Goal: Ask a question: Seek information or help from site administrators or community

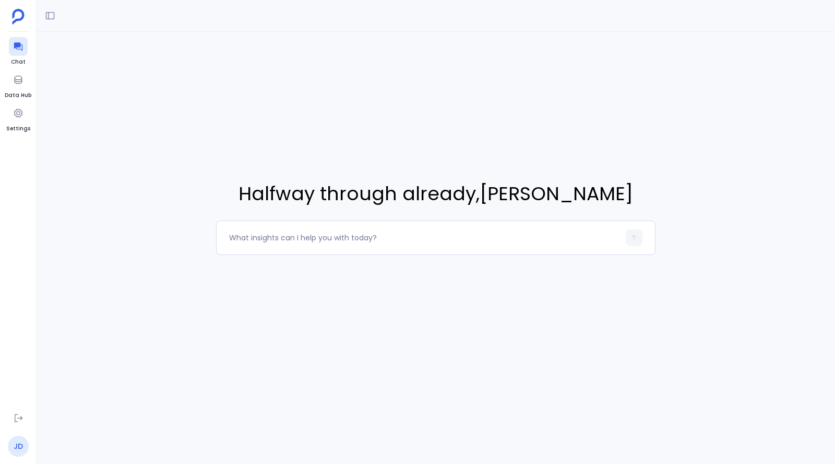
click at [19, 447] on link "JD" at bounding box center [18, 446] width 21 height 21
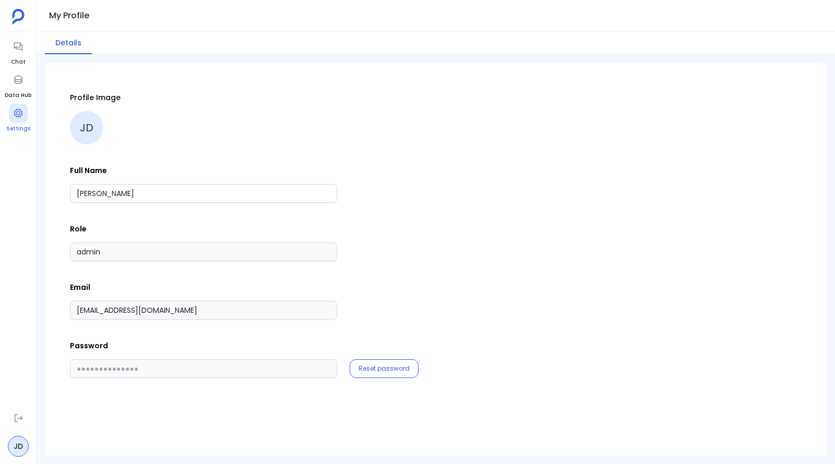
click at [15, 107] on div at bounding box center [18, 113] width 19 height 19
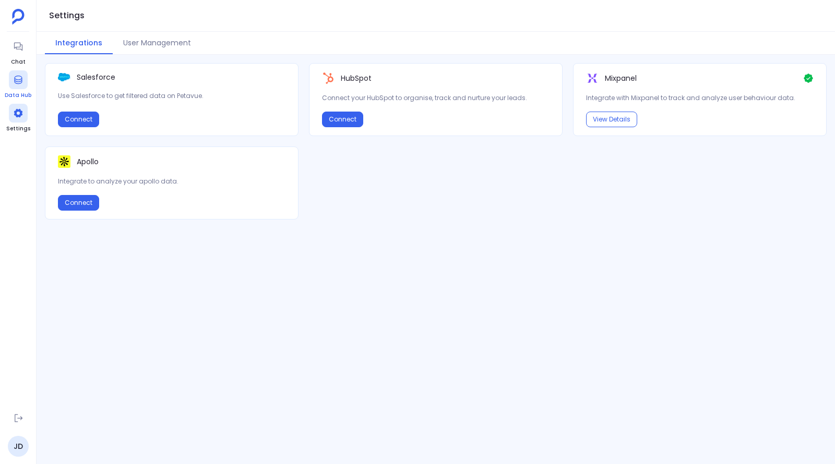
click at [20, 78] on icon at bounding box center [18, 80] width 10 height 10
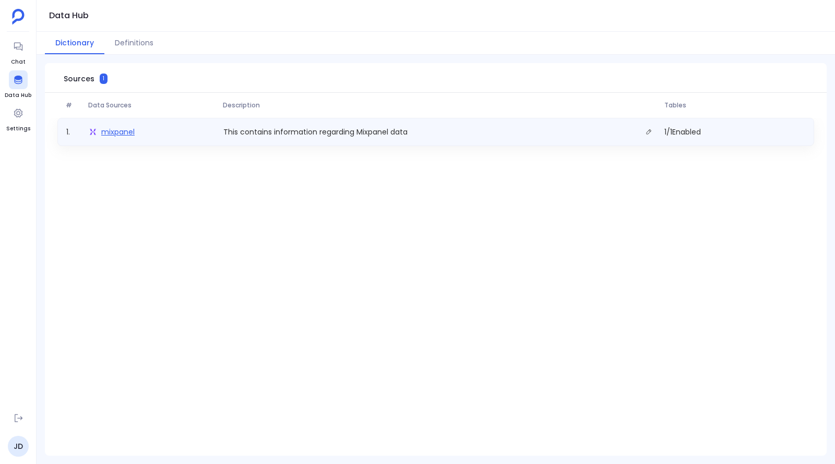
click at [124, 133] on span "mixpanel" at bounding box center [117, 132] width 33 height 10
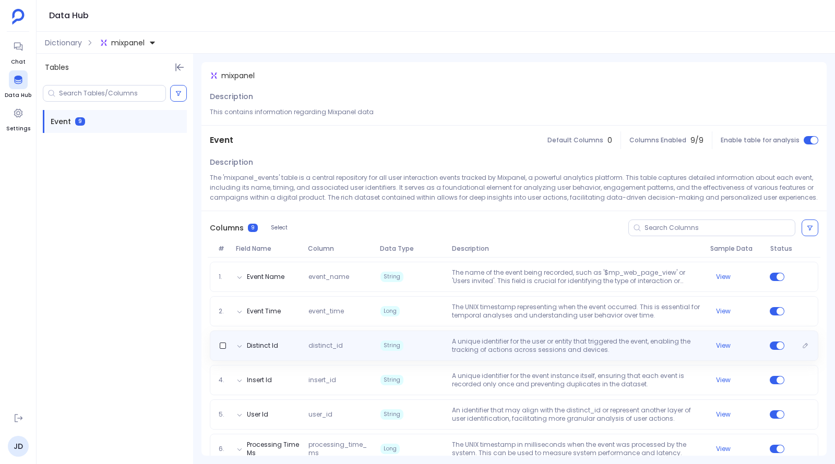
scroll to position [119, 0]
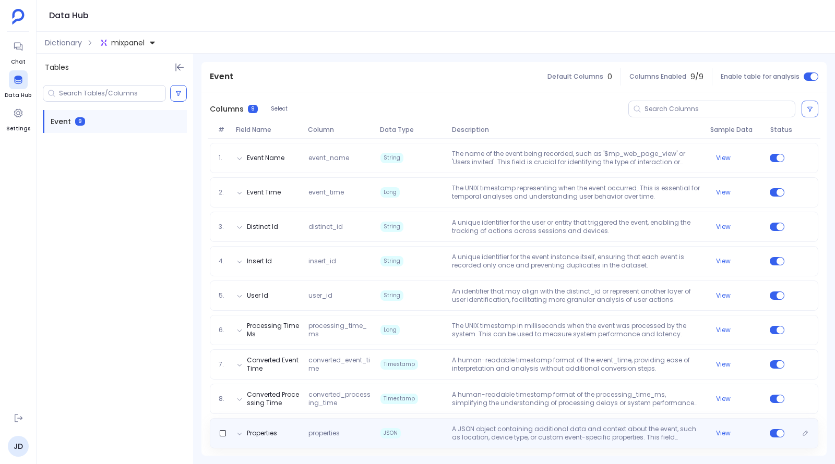
click at [289, 431] on div "Properties properties JSON A JSON object containing additional data and context…" at bounding box center [513, 433] width 599 height 17
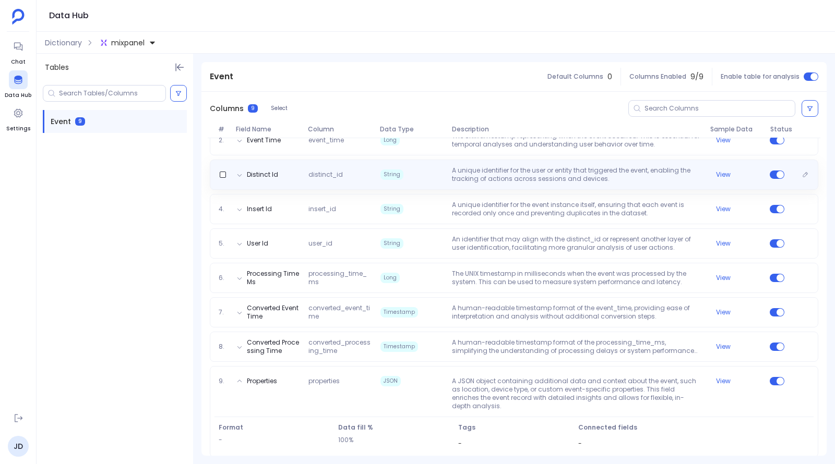
click at [274, 183] on div "Distinct Id distinct_id String A unique identifier for the user or entity that …" at bounding box center [514, 175] width 608 height 30
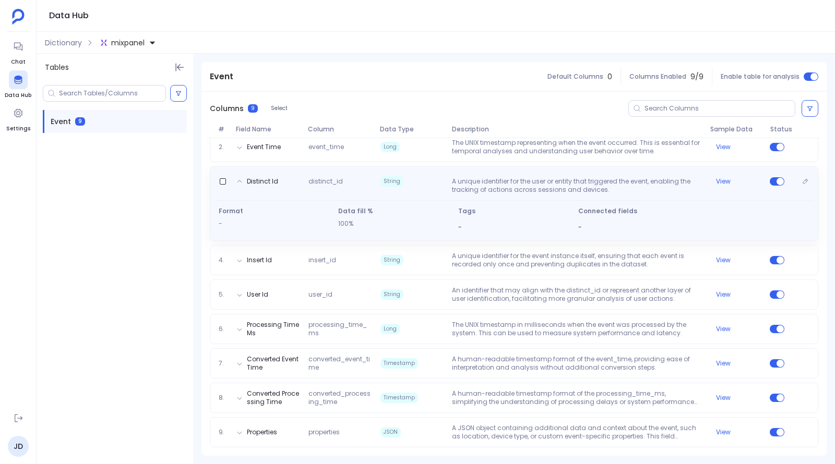
scroll to position [163, 0]
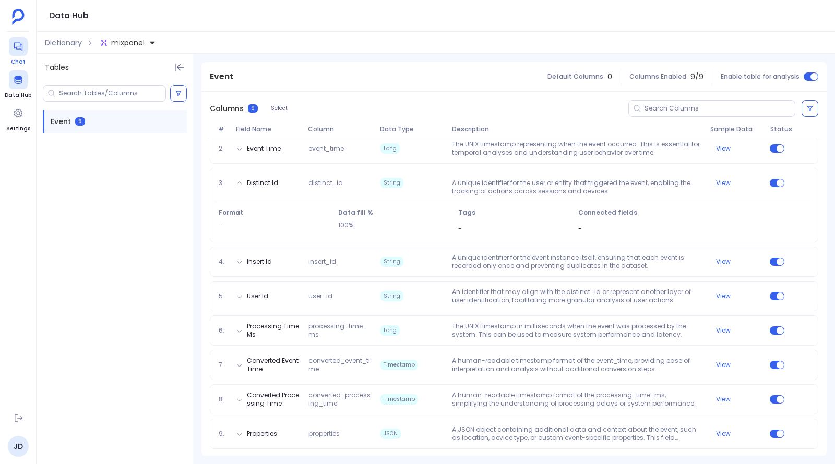
click at [18, 59] on span "Chat" at bounding box center [18, 62] width 19 height 8
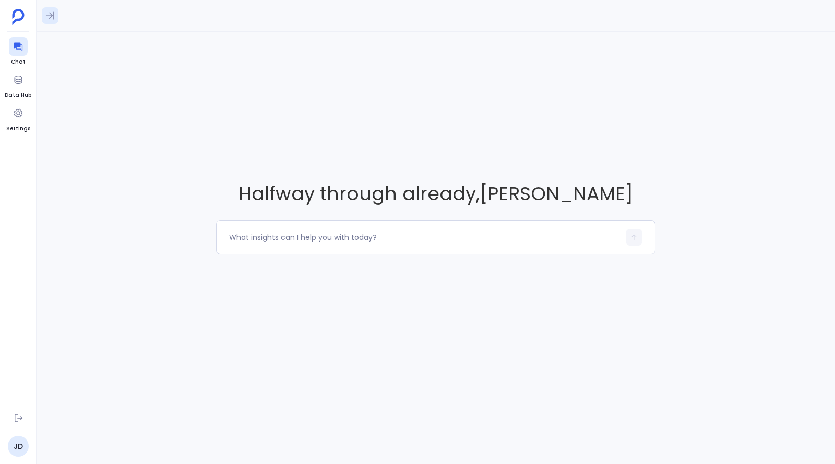
click at [49, 16] on icon at bounding box center [50, 15] width 10 height 10
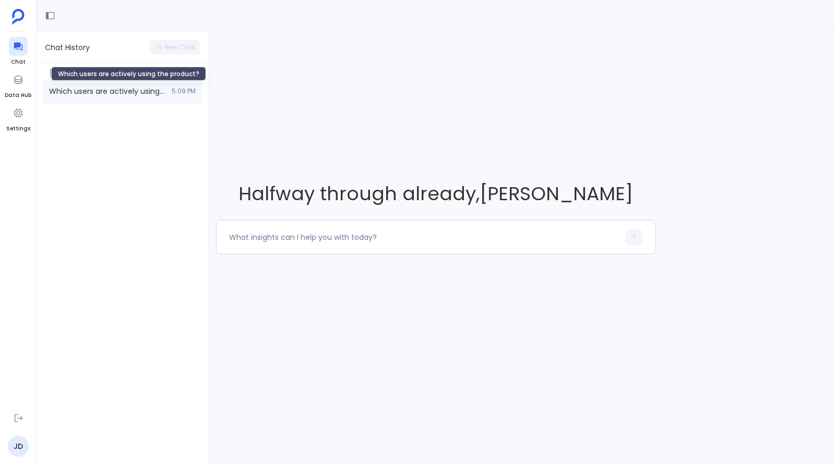
click at [98, 93] on span "Which users are actively using the product?" at bounding box center [107, 91] width 116 height 10
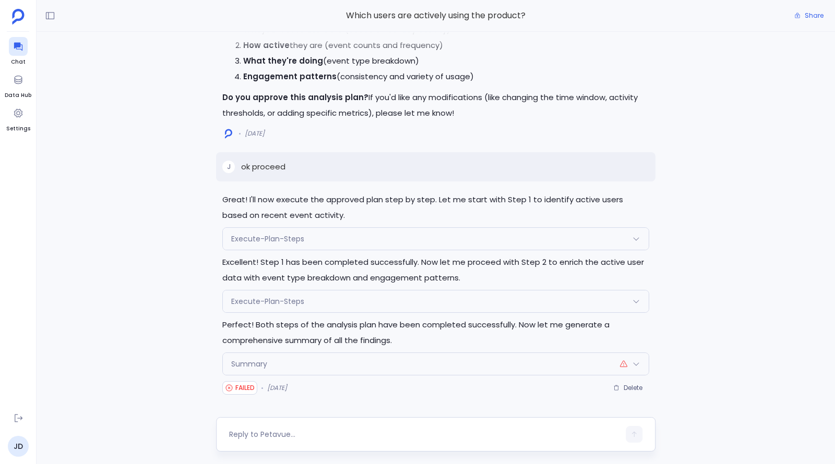
click at [355, 431] on textarea at bounding box center [424, 434] width 390 height 10
type textarea "Can you retry"
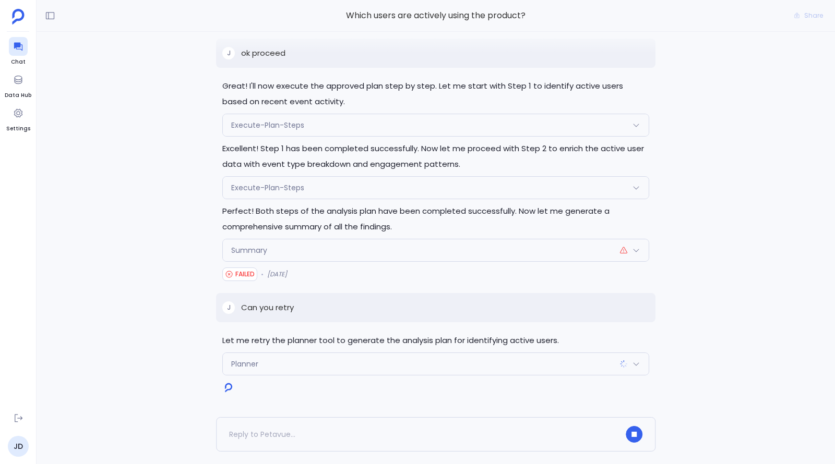
click at [341, 369] on div "Planner" at bounding box center [436, 364] width 426 height 22
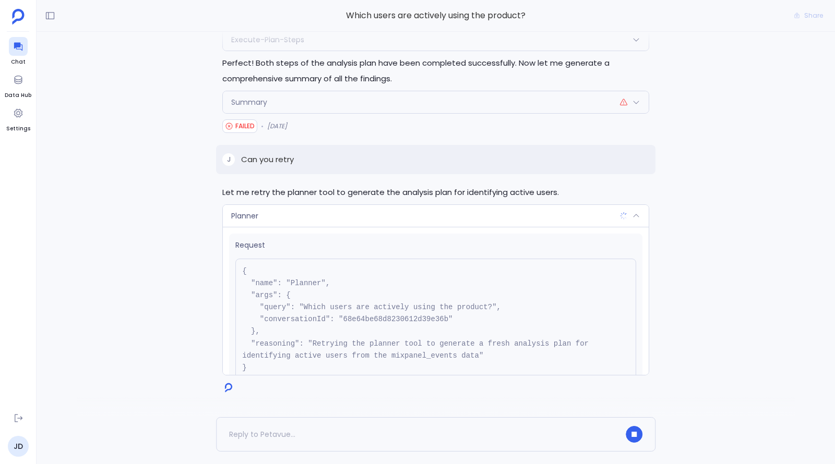
click at [349, 219] on div "Planner" at bounding box center [436, 216] width 426 height 22
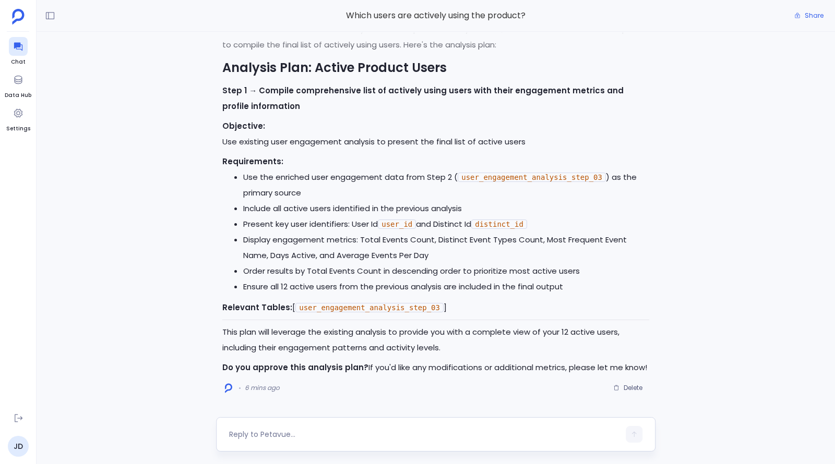
click at [340, 426] on div at bounding box center [424, 434] width 390 height 17
click at [340, 429] on textarea at bounding box center [424, 434] width 390 height 10
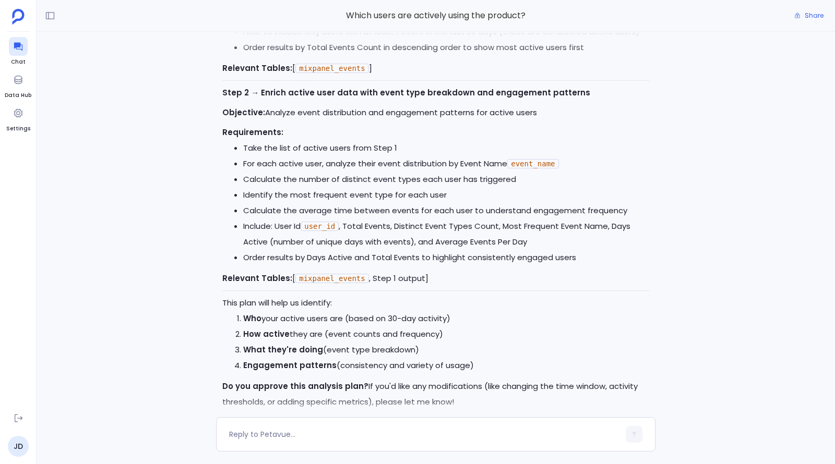
scroll to position [-1612, 0]
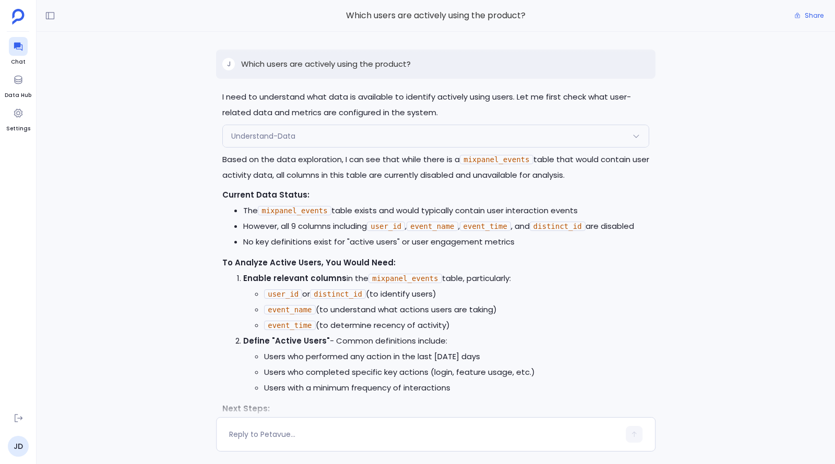
click at [343, 70] on p "Which users are actively using the product?" at bounding box center [326, 64] width 170 height 13
copy p "Which users are actively using the product?"
click at [19, 50] on icon at bounding box center [18, 46] width 10 height 10
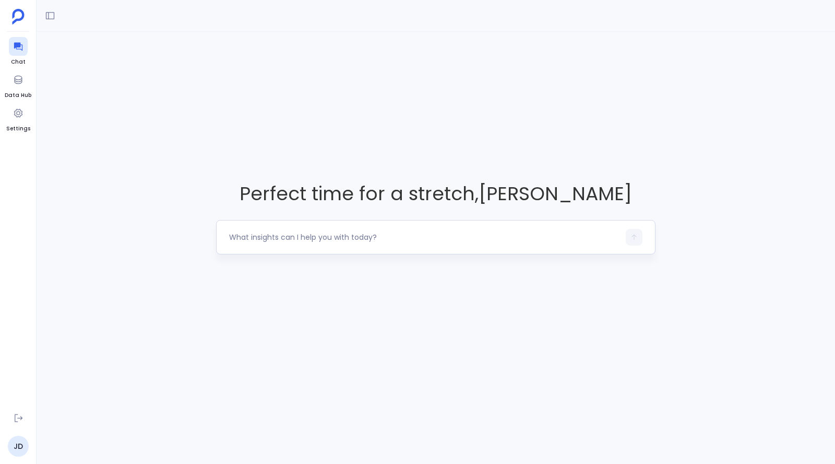
click at [348, 240] on textarea at bounding box center [424, 237] width 390 height 10
type textarea "Which users are actively using the product?"
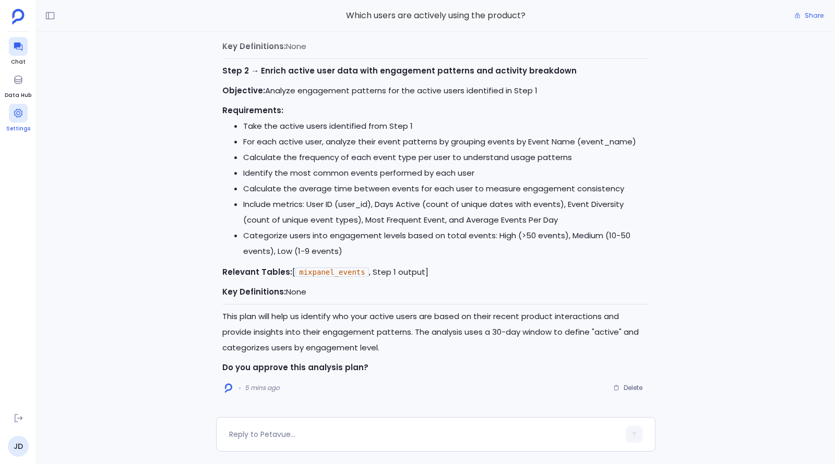
click at [22, 117] on icon at bounding box center [18, 113] width 10 height 10
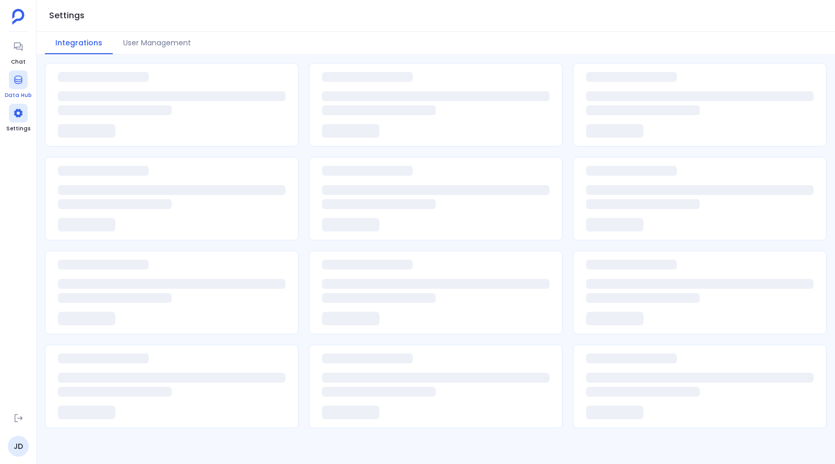
click at [16, 80] on icon at bounding box center [18, 80] width 10 height 10
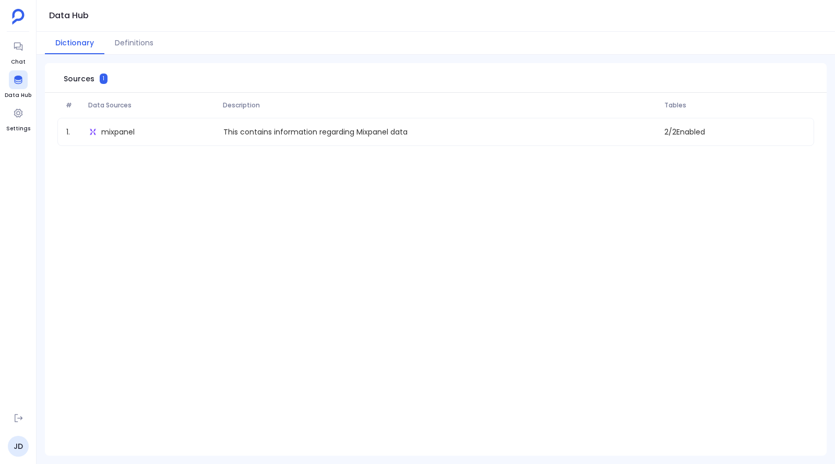
click at [20, 66] on ul "Chat Data Hub Settings" at bounding box center [18, 220] width 27 height 367
click at [20, 44] on icon at bounding box center [18, 46] width 10 height 10
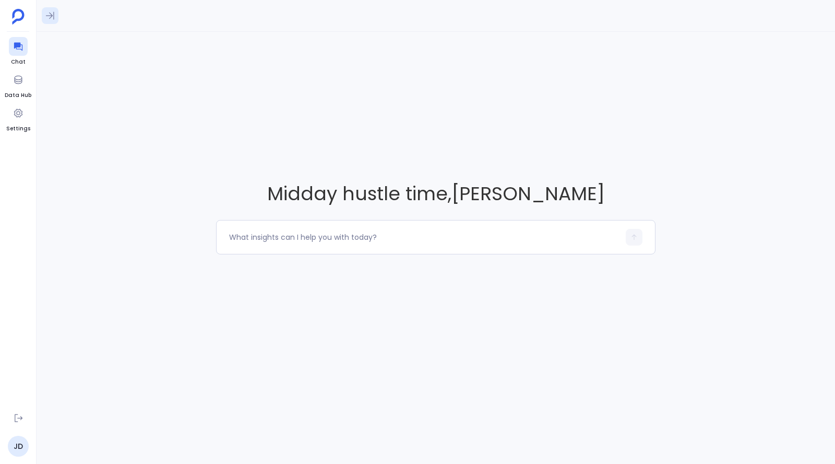
click at [46, 21] on button at bounding box center [50, 15] width 17 height 17
click at [85, 86] on div "Which users are actively using the product? 1:21 PM" at bounding box center [122, 91] width 159 height 23
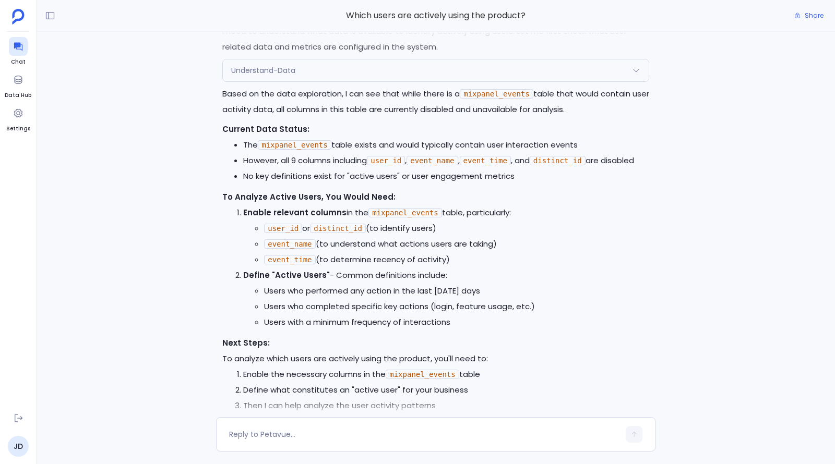
scroll to position [-1612, 0]
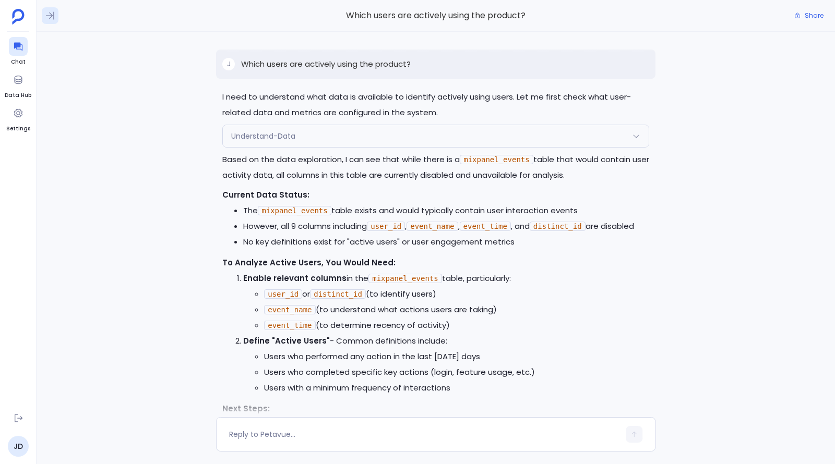
click at [52, 18] on icon at bounding box center [50, 15] width 10 height 10
click at [89, 108] on div "Which users are actively using the product? 1:28 PM" at bounding box center [122, 114] width 159 height 22
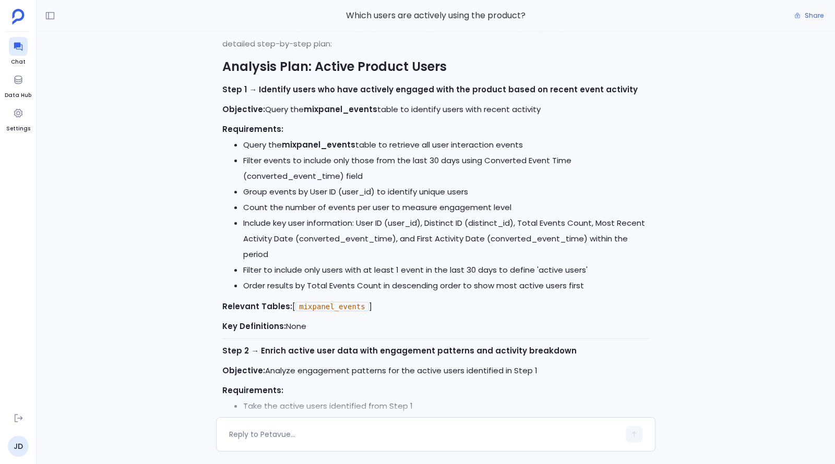
scroll to position [-476, 0]
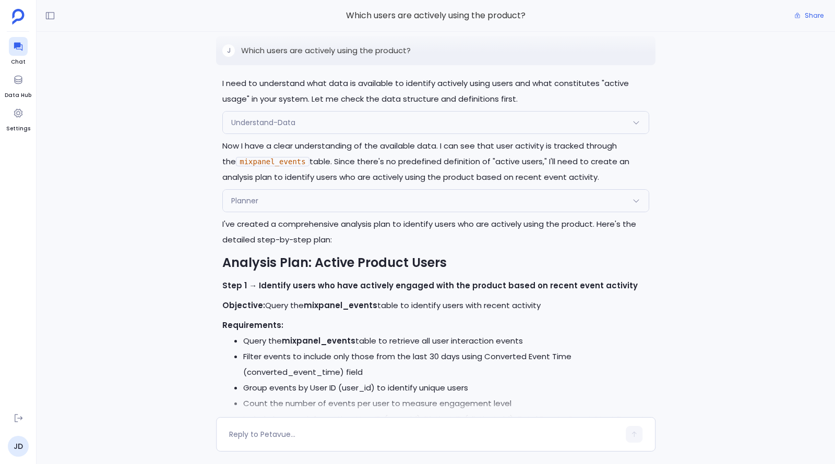
click at [298, 65] on div "J Which users are actively using the product?" at bounding box center [435, 50] width 439 height 29
click at [298, 57] on p "Which users are actively using the product?" at bounding box center [326, 50] width 170 height 13
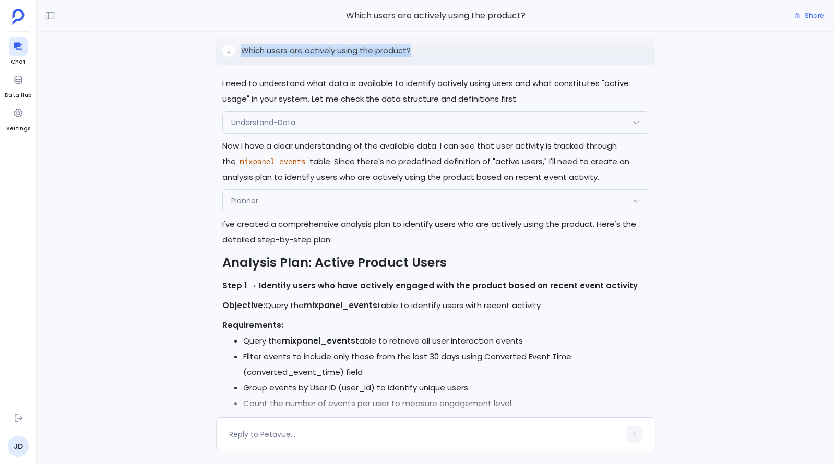
copy p "Which users are actively using the product?"
click at [14, 41] on icon at bounding box center [18, 46] width 10 height 10
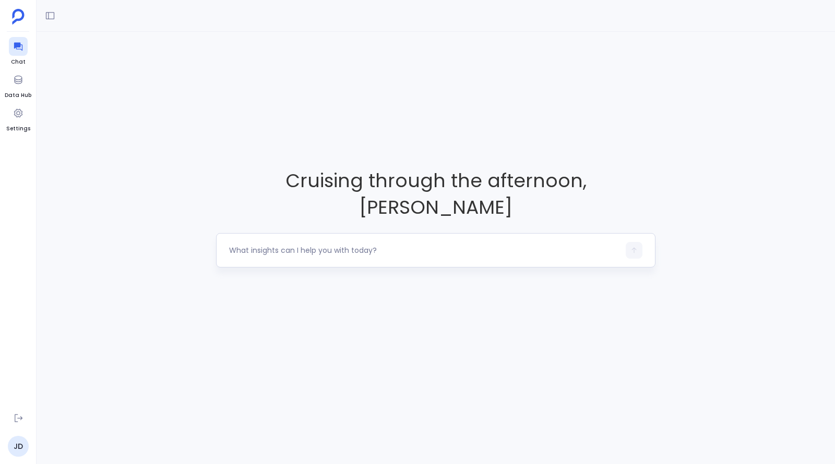
click at [350, 245] on textarea at bounding box center [424, 250] width 390 height 10
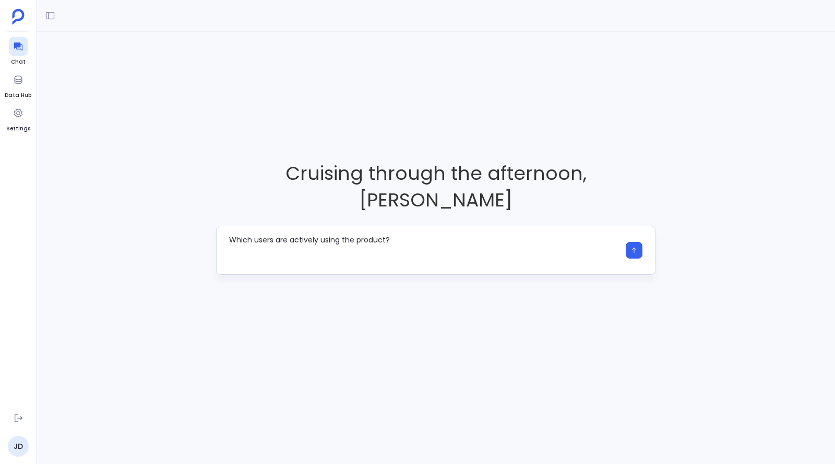
type textarea "Which users are actively using the product?"
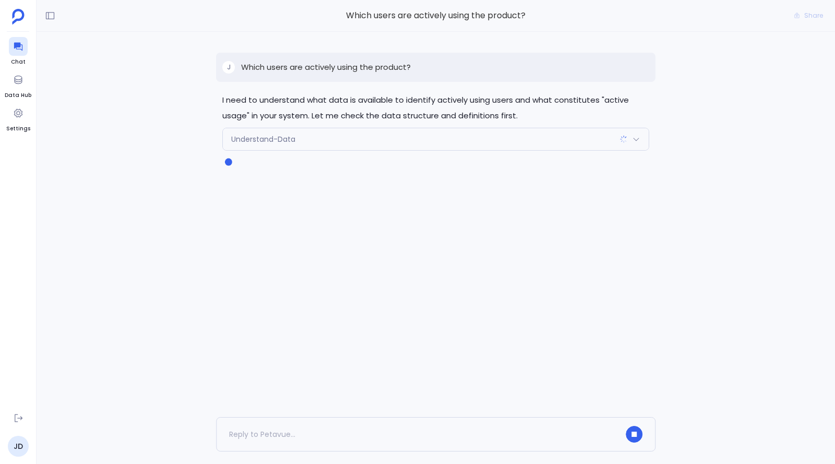
click at [400, 134] on div "Understand-Data" at bounding box center [436, 139] width 426 height 22
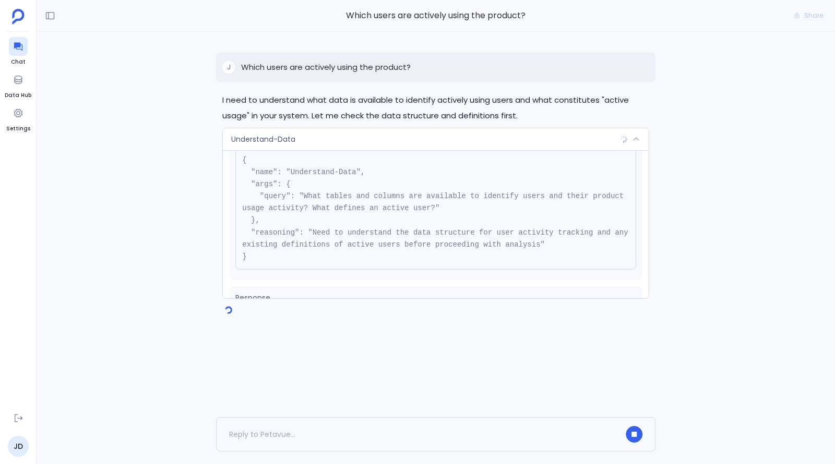
scroll to position [81, 0]
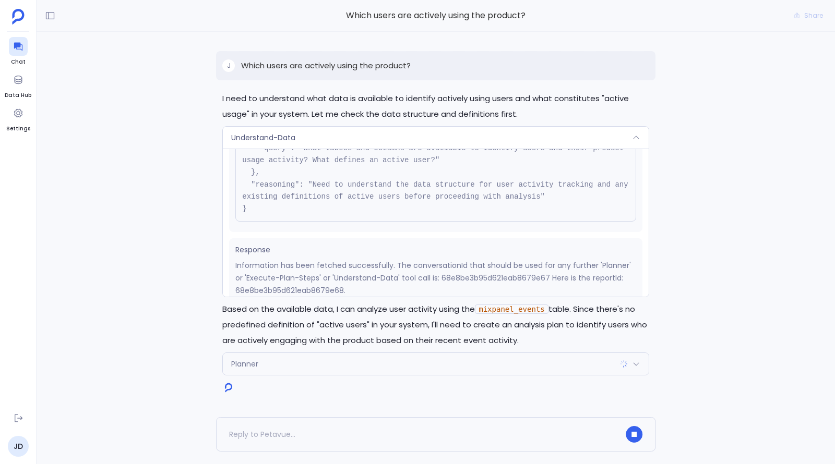
click at [558, 364] on div "Planner" at bounding box center [436, 364] width 426 height 22
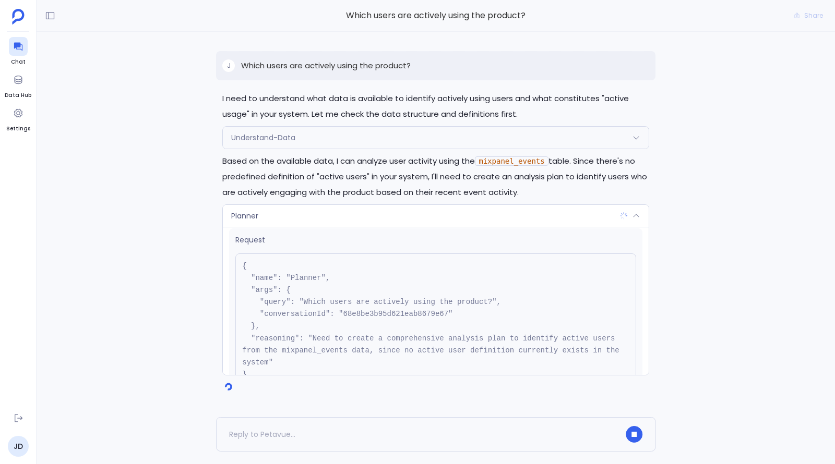
scroll to position [93, 0]
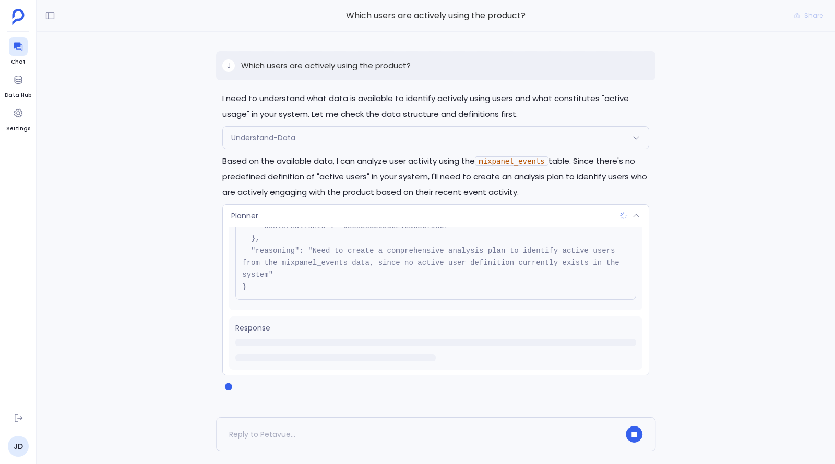
click at [802, 271] on div "I need to understand what data is available to identify actively using users an…" at bounding box center [436, 224] width 798 height 385
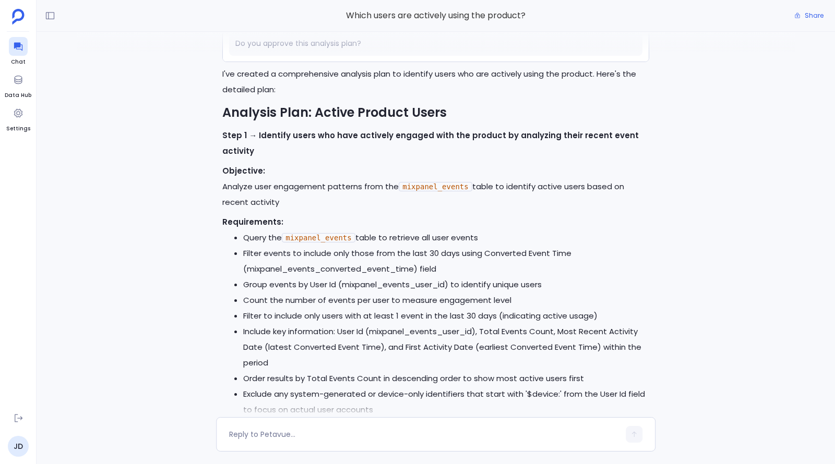
scroll to position [0, 0]
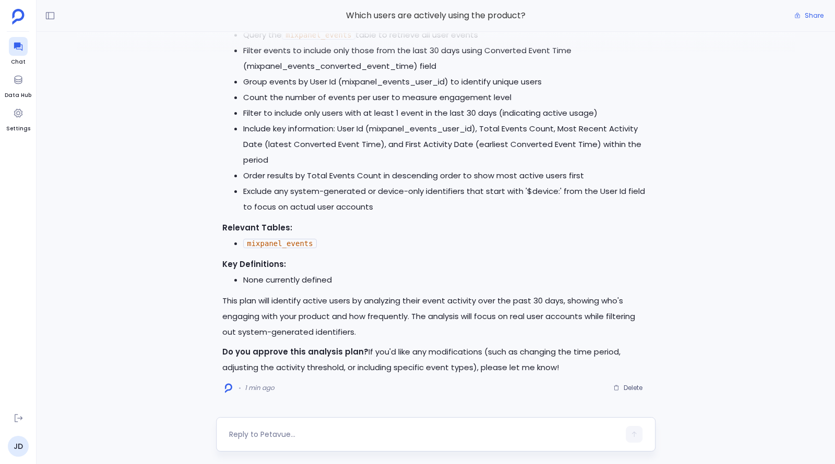
click at [388, 443] on div at bounding box center [435, 434] width 439 height 34
click at [389, 439] on textarea at bounding box center [424, 434] width 390 height 10
type textarea "yes. can you also use the user table to get the relevant company details too?"
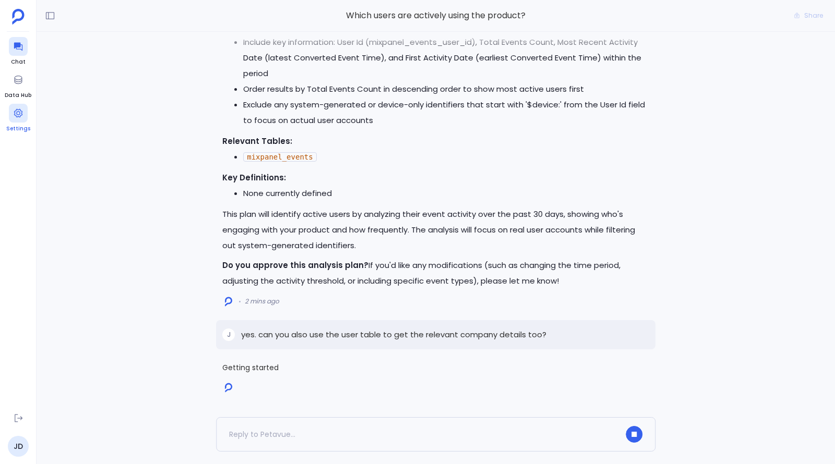
click at [23, 121] on div at bounding box center [18, 113] width 19 height 19
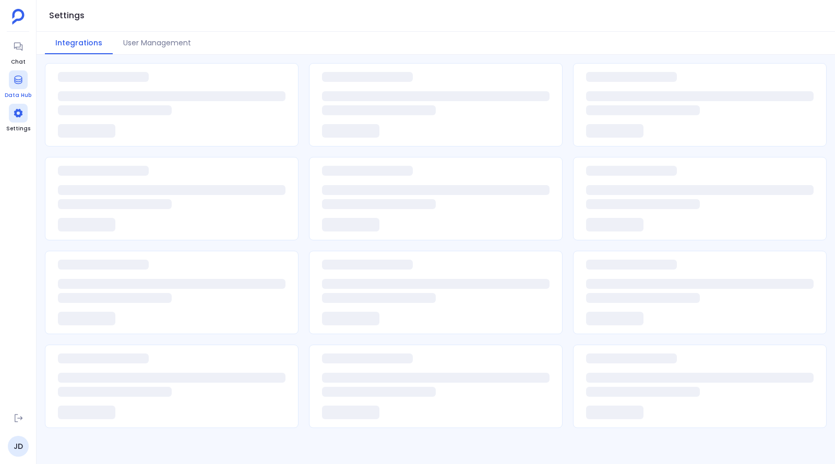
click at [14, 76] on icon at bounding box center [18, 80] width 10 height 10
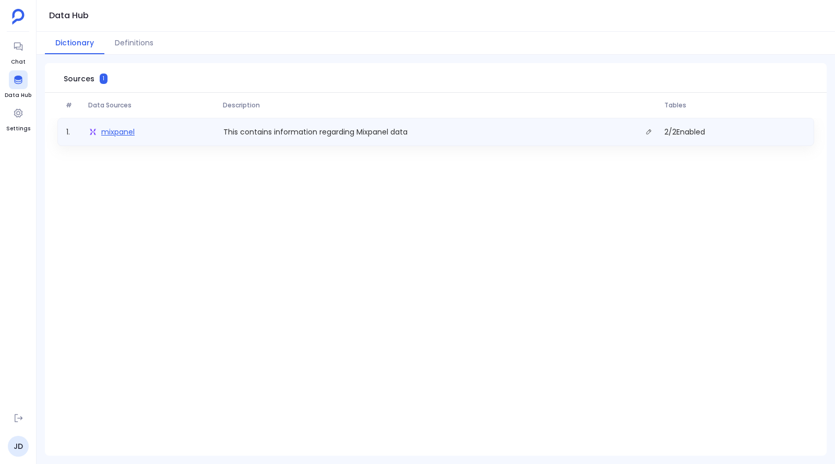
click at [117, 127] on span "mixpanel" at bounding box center [117, 132] width 33 height 10
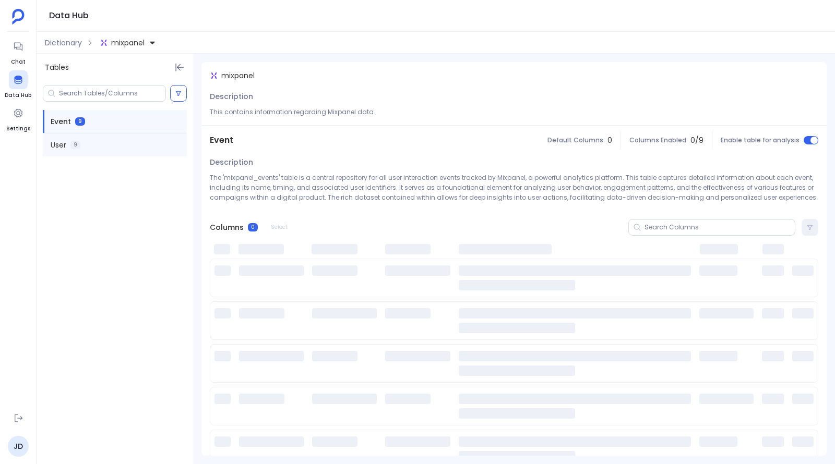
click at [79, 148] on div "User 9" at bounding box center [115, 145] width 144 height 23
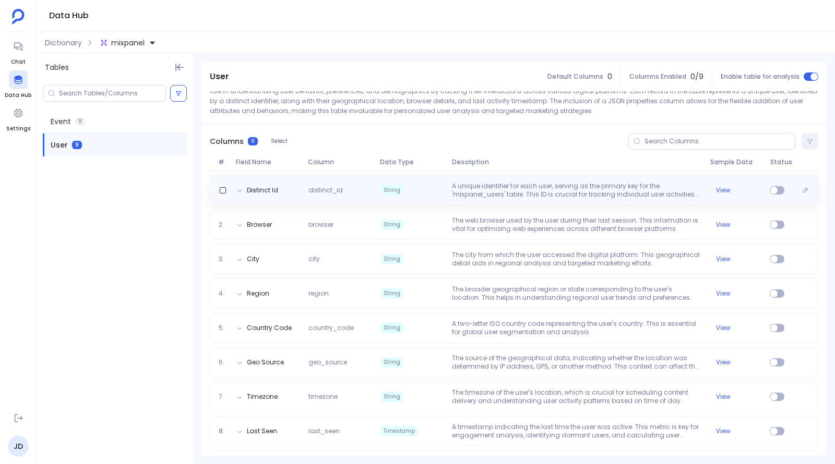
scroll to position [129, 0]
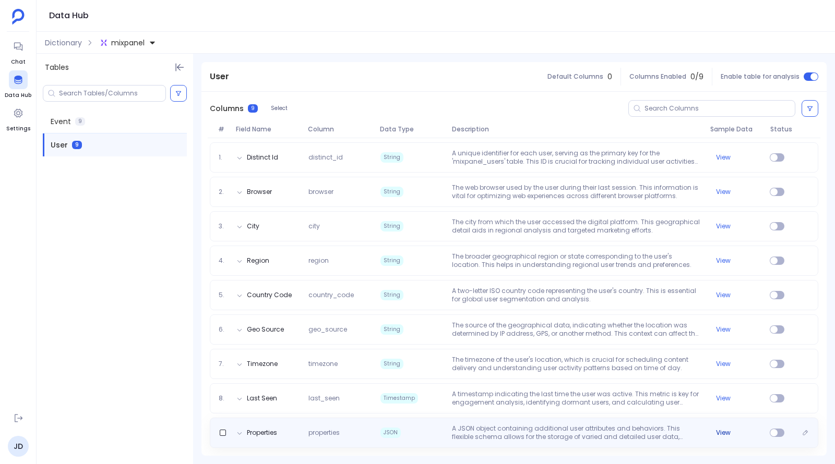
click at [716, 433] on button "View" at bounding box center [723, 433] width 15 height 8
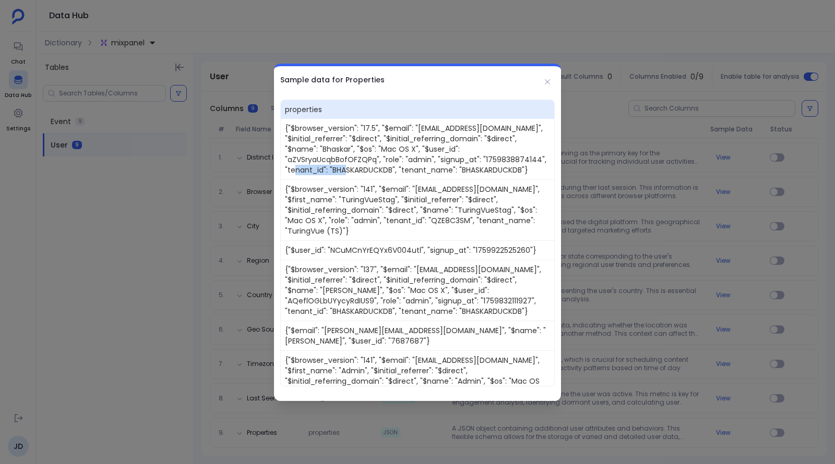
drag, startPoint x: 349, startPoint y: 168, endPoint x: 403, endPoint y: 168, distance: 53.2
click at [403, 168] on span "{"$browser_version": "17.5", "$email": "bhaskar+mixpanel3@petavue.com", "$initi…" at bounding box center [417, 149] width 273 height 61
click at [730, 162] on div at bounding box center [417, 232] width 835 height 464
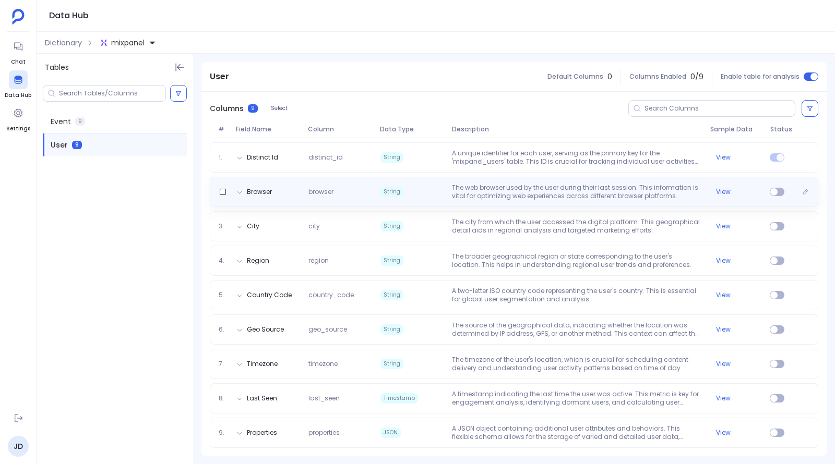
click at [775, 197] on div "Browser browser String The web browser used by the user during their last sessi…" at bounding box center [513, 192] width 599 height 17
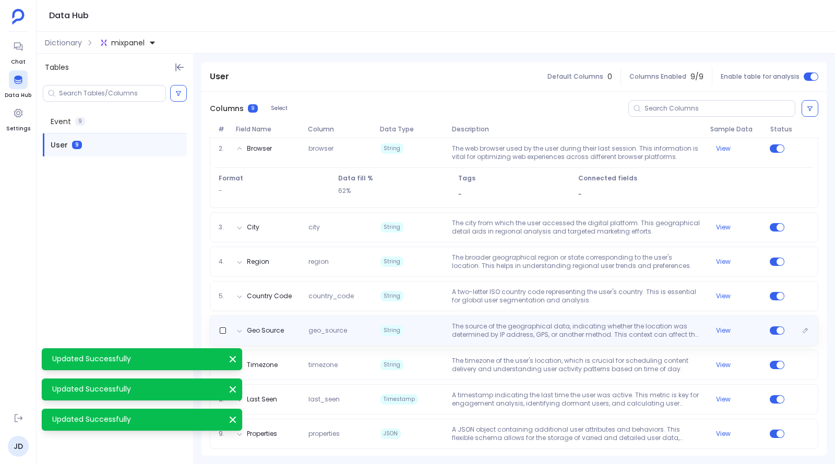
scroll to position [0, 0]
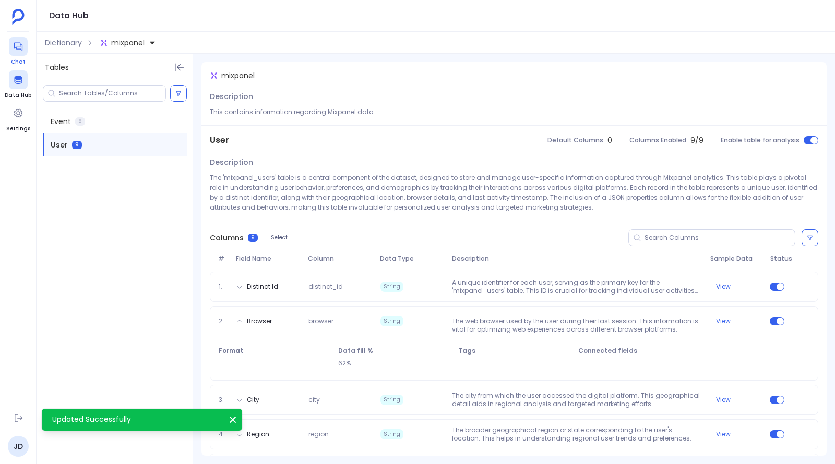
click at [9, 50] on div at bounding box center [18, 46] width 19 height 19
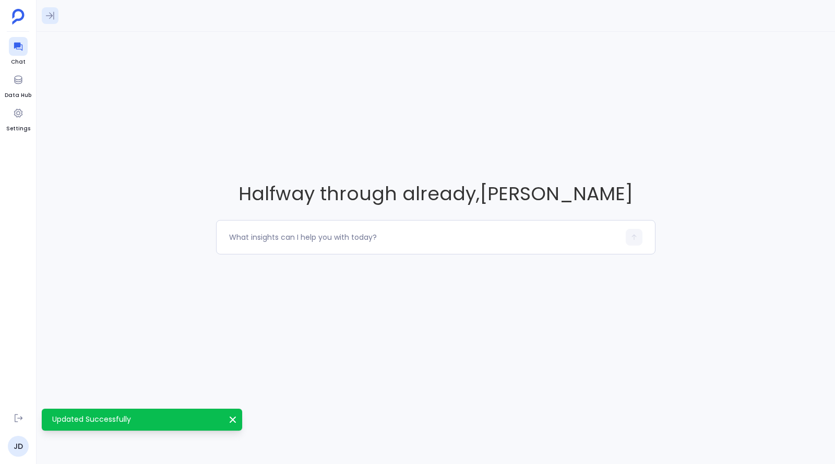
click at [45, 15] on icon at bounding box center [50, 15] width 10 height 10
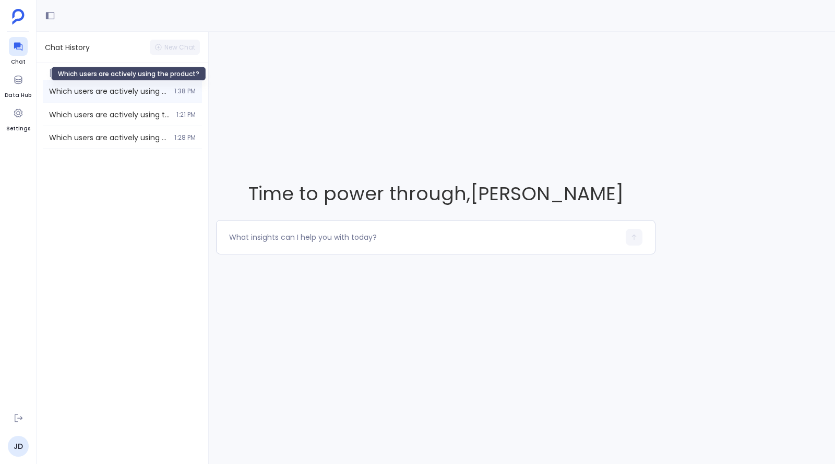
click at [106, 87] on span "Which users are actively using the product?" at bounding box center [108, 91] width 119 height 10
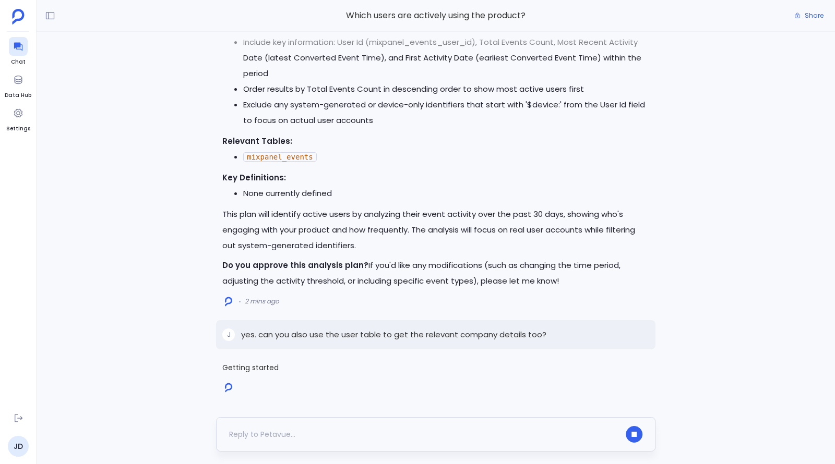
click at [337, 439] on div at bounding box center [424, 434] width 390 height 17
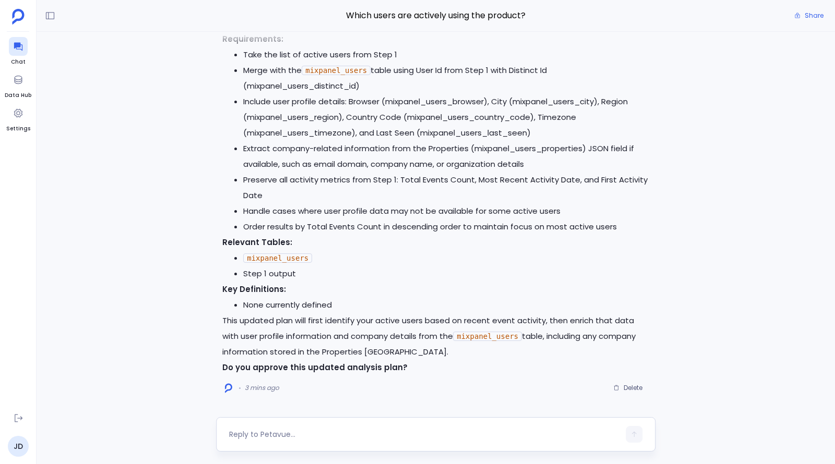
click at [418, 431] on textarea at bounding box center [424, 434] width 390 height 10
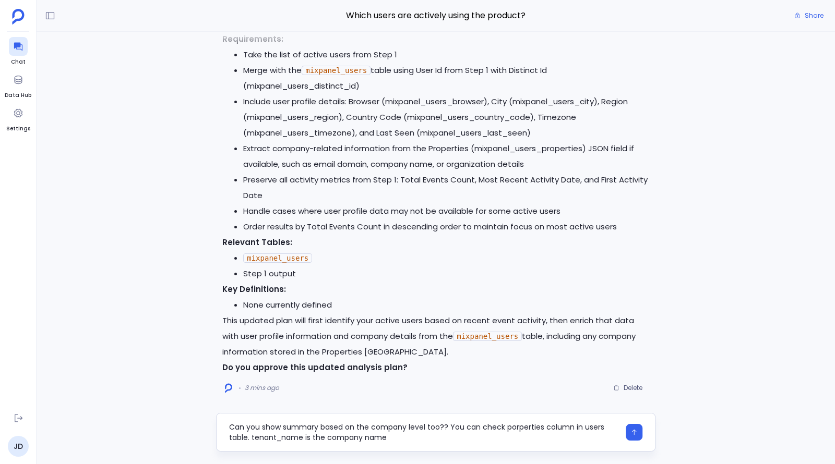
type textarea "Can you show summary based on the company level too?? You can check porperties …"
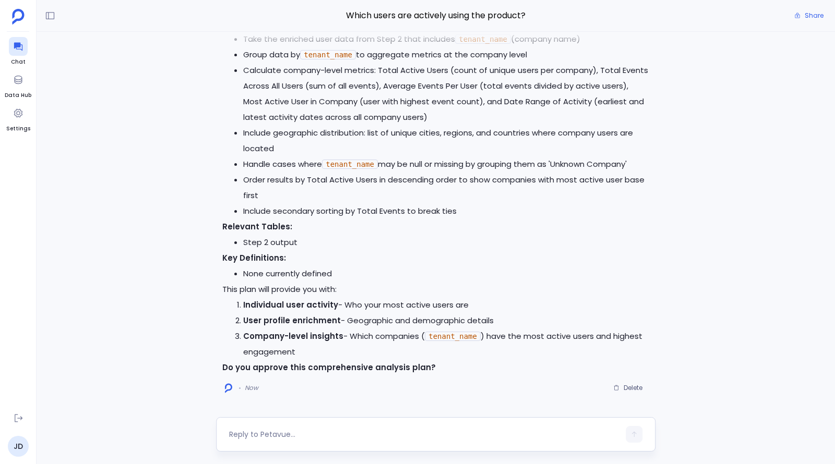
click at [393, 436] on textarea at bounding box center [424, 434] width 390 height 10
type textarea "proceed"
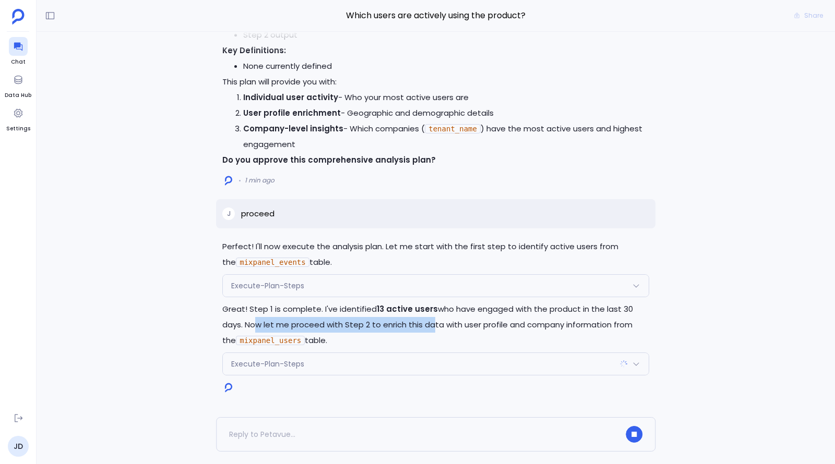
drag, startPoint x: 249, startPoint y: 327, endPoint x: 426, endPoint y: 327, distance: 176.3
click at [426, 327] on p "Great! Step 1 is complete. I've identified 13 active users who have engaged wit…" at bounding box center [435, 324] width 427 height 47
drag, startPoint x: 370, startPoint y: 324, endPoint x: 516, endPoint y: 326, distance: 146.1
click at [516, 326] on p "Great! Step 1 is complete. I've identified 13 active users who have engaged wit…" at bounding box center [435, 324] width 427 height 47
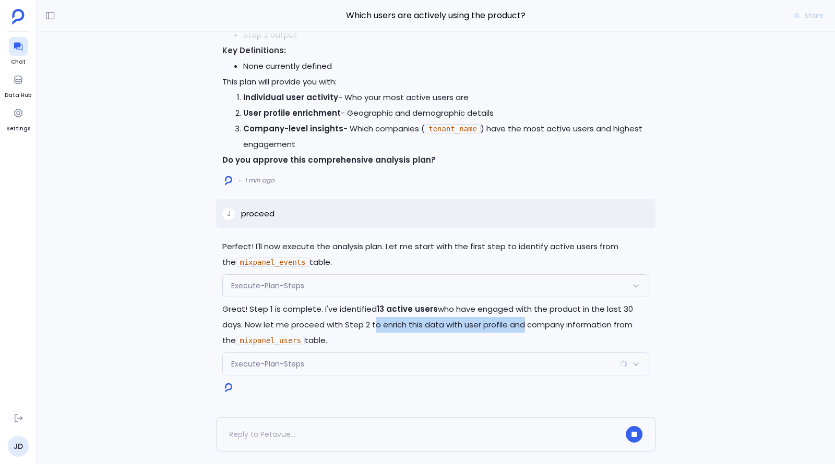
click at [516, 326] on p "Great! Step 1 is complete. I've identified 13 active users who have engaged wit…" at bounding box center [435, 324] width 427 height 47
drag, startPoint x: 516, startPoint y: 326, endPoint x: 636, endPoint y: 325, distance: 119.5
click at [636, 325] on p "Great! Step 1 is complete. I've identified 13 active users who have engaged wit…" at bounding box center [435, 324] width 427 height 47
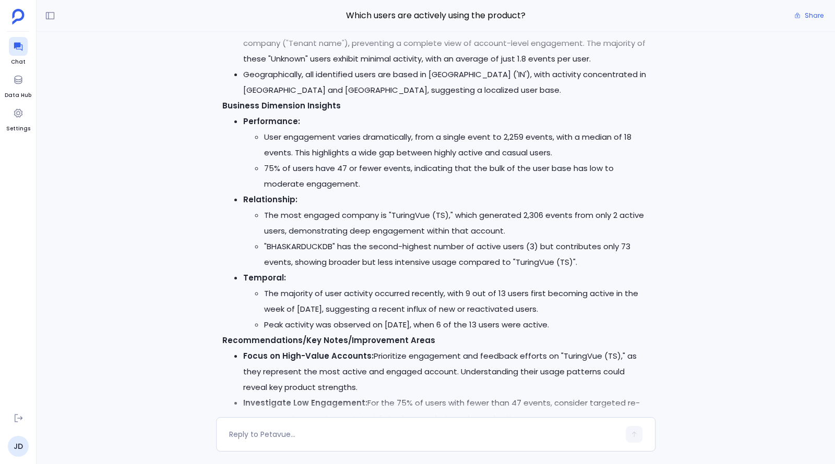
scroll to position [-749, 0]
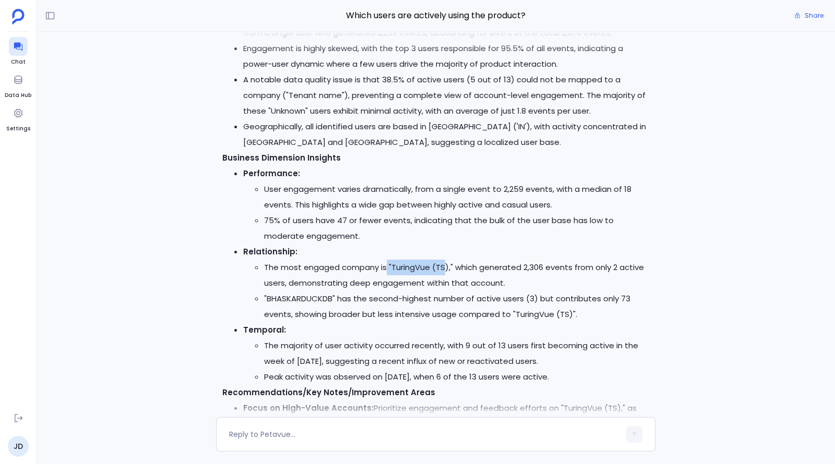
drag, startPoint x: 386, startPoint y: 269, endPoint x: 446, endPoint y: 269, distance: 60.0
click at [446, 269] on li "The most engaged company is "TuringVue (TS)," which generated 2,306 events from…" at bounding box center [456, 275] width 385 height 31
drag, startPoint x: 391, startPoint y: 268, endPoint x: 449, endPoint y: 269, distance: 57.4
click at [449, 269] on li "The most engaged company is "TuringVue (TS)," which generated 2,306 events from…" at bounding box center [456, 275] width 385 height 31
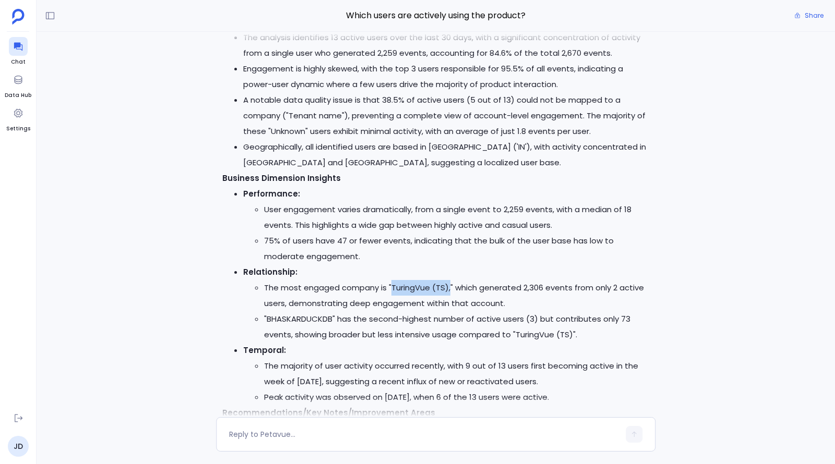
scroll to position [-578, 0]
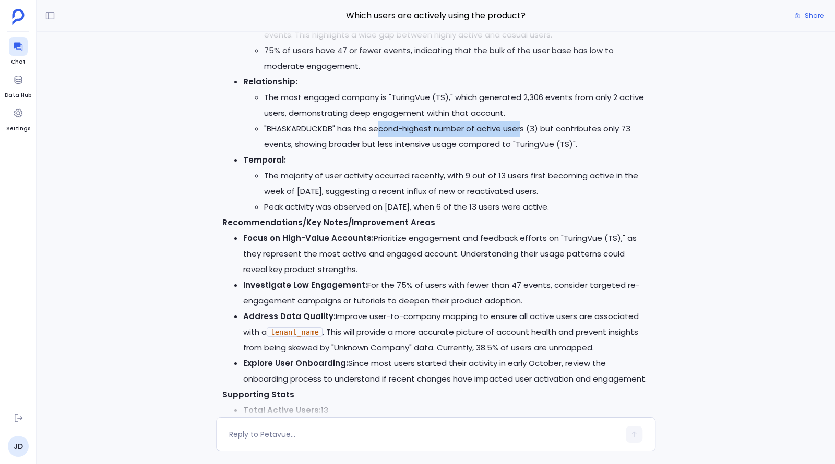
drag, startPoint x: 377, startPoint y: 127, endPoint x: 521, endPoint y: 131, distance: 144.0
click at [521, 131] on li ""BHASKARDUCKDB" has the second-highest number of active users (3) but contribut…" at bounding box center [456, 136] width 385 height 31
drag, startPoint x: 391, startPoint y: 97, endPoint x: 447, endPoint y: 98, distance: 56.3
click at [447, 98] on li "The most engaged company is "TuringVue (TS)," which generated 2,306 events from…" at bounding box center [456, 105] width 385 height 31
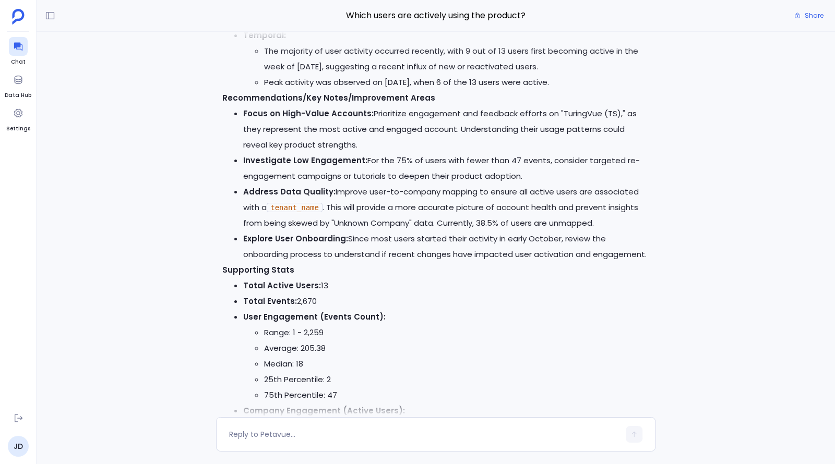
scroll to position [0, 0]
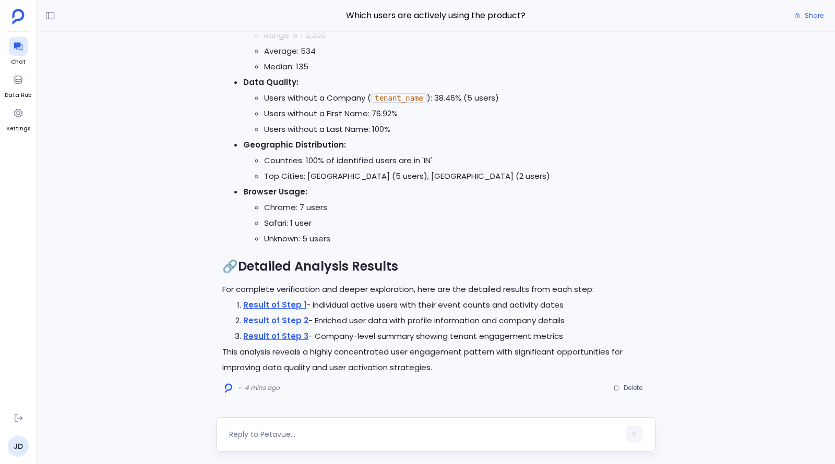
click at [331, 435] on textarea at bounding box center [424, 434] width 390 height 10
type textarea "What events have been geenrated from Rachel KD Setup Tenant"
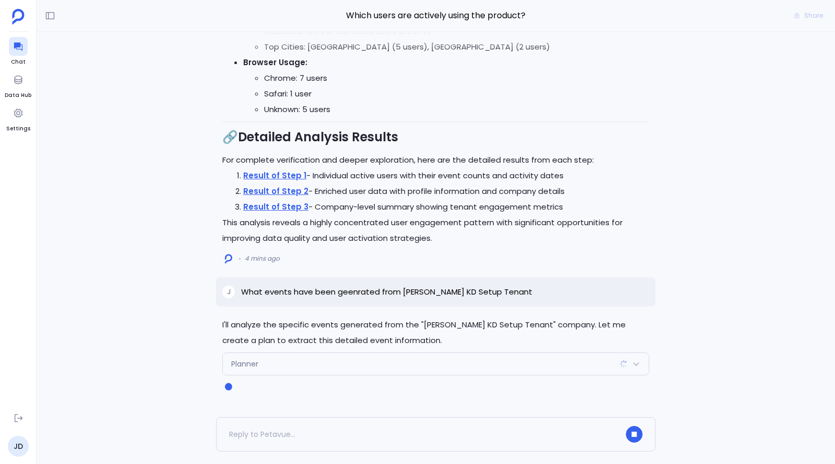
click at [336, 364] on div "Planner" at bounding box center [436, 364] width 426 height 22
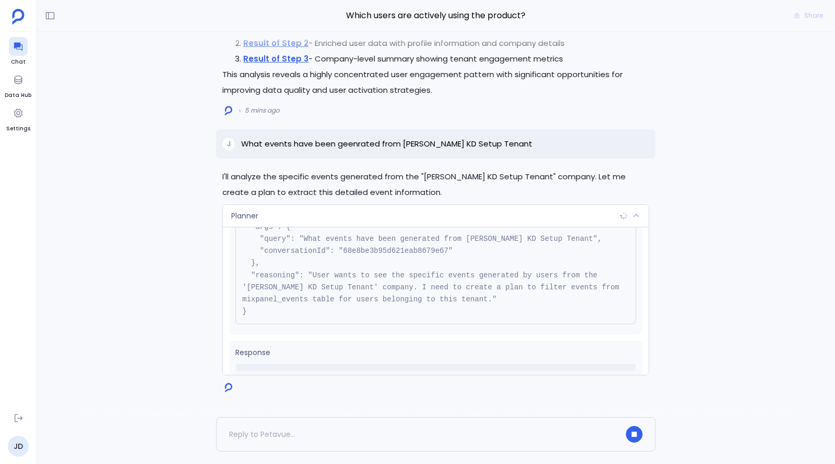
scroll to position [94, 0]
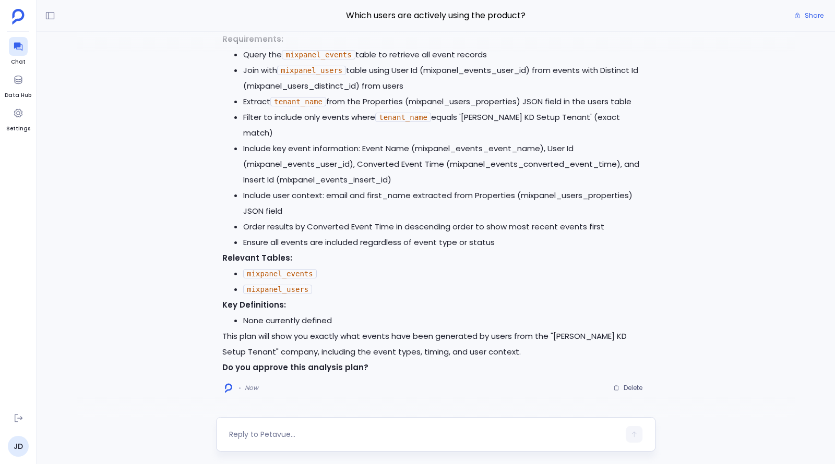
click at [388, 436] on textarea at bounding box center [424, 434] width 390 height 10
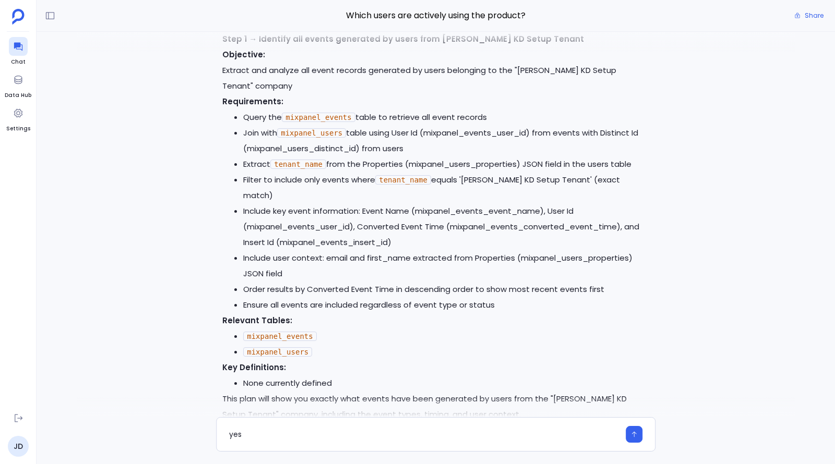
scroll to position [-71, 0]
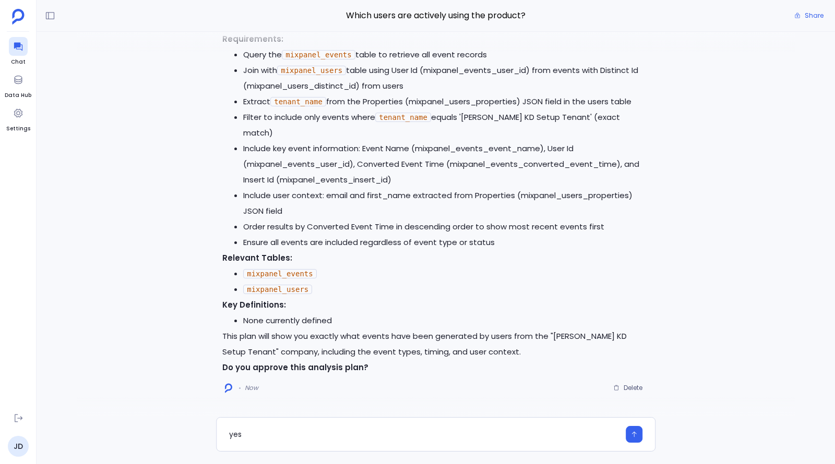
type textarea "yes"
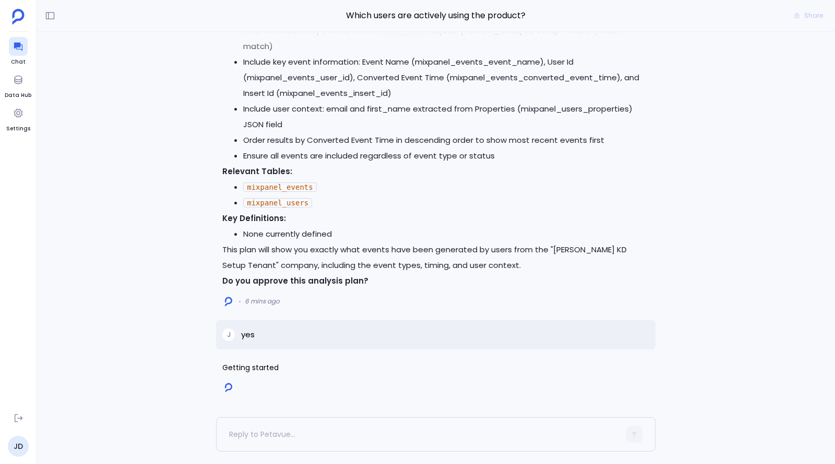
scroll to position [0, 0]
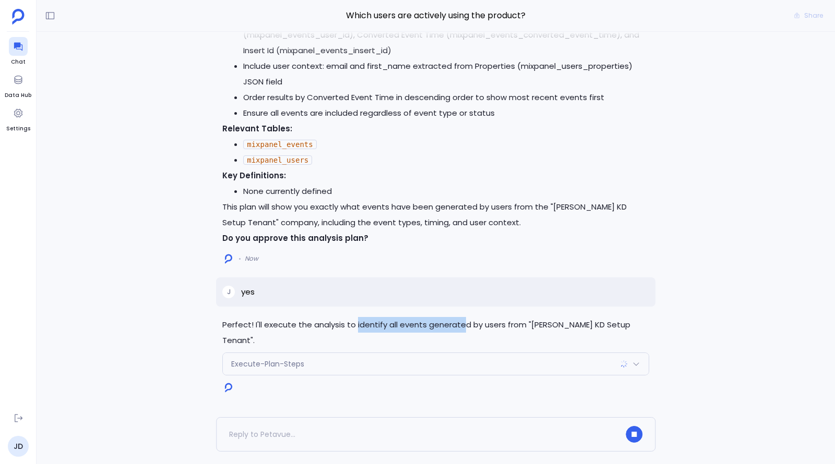
drag, startPoint x: 355, startPoint y: 341, endPoint x: 463, endPoint y: 342, distance: 108.0
click at [463, 342] on p "Perfect! I'll execute the analysis to identify all events generated by users fr…" at bounding box center [435, 332] width 427 height 31
drag, startPoint x: 463, startPoint y: 342, endPoint x: 596, endPoint y: 342, distance: 132.5
click at [596, 342] on p "Perfect! I'll execute the analysis to identify all events generated by users fr…" at bounding box center [435, 332] width 427 height 31
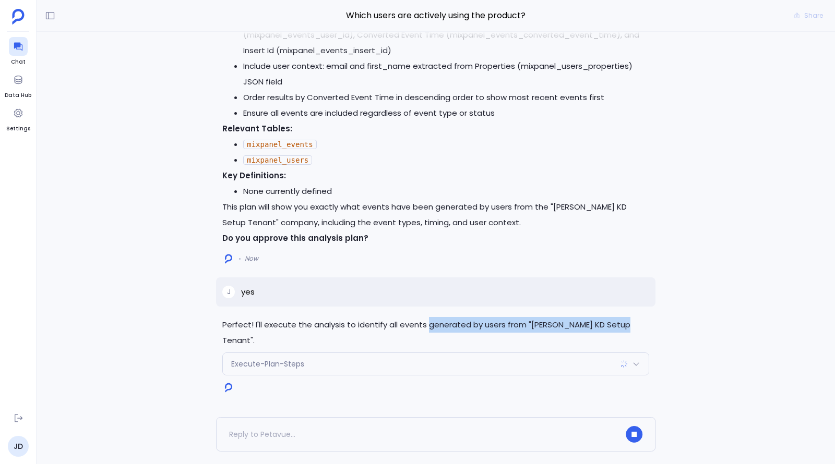
click at [596, 342] on p "Perfect! I'll execute the analysis to identify all events generated by users fr…" at bounding box center [435, 332] width 427 height 31
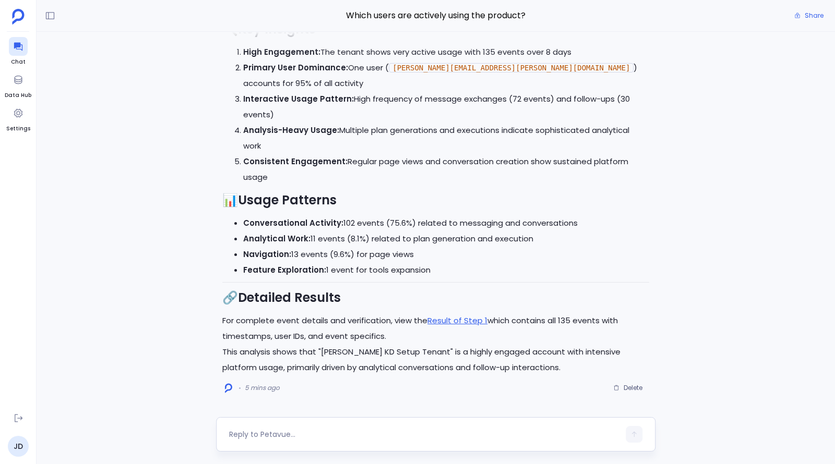
click at [417, 436] on textarea at bounding box center [424, 434] width 390 height 10
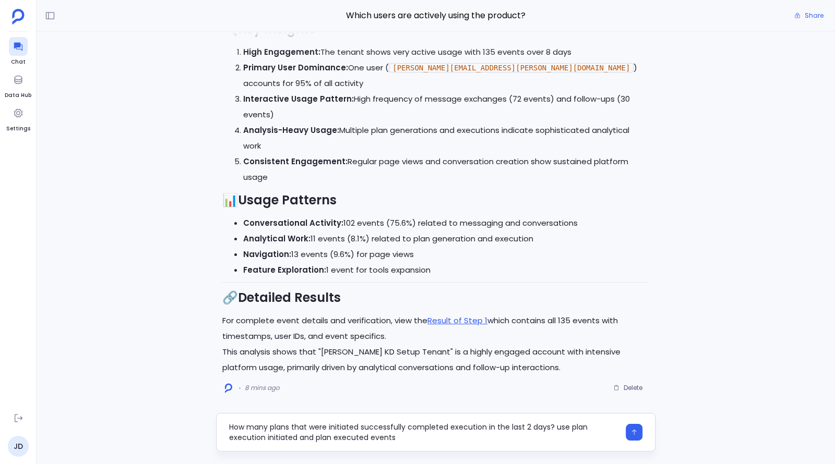
type textarea "How many plans that were initiated successfully completed execution in the last…"
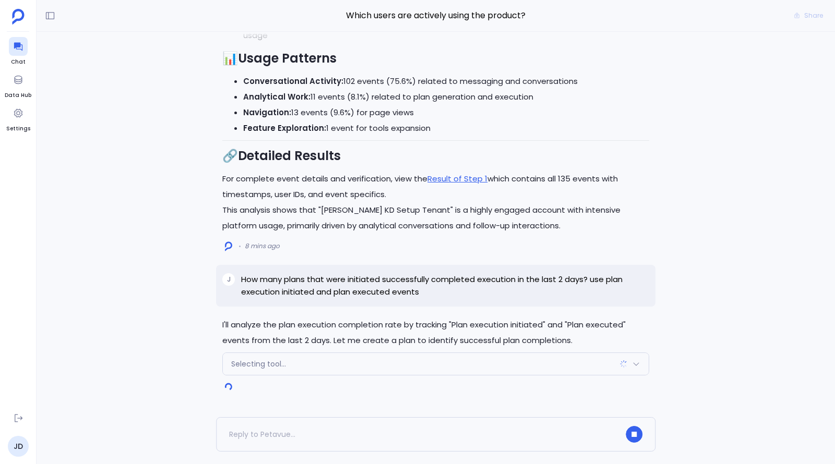
click at [454, 370] on div "Selecting tool..." at bounding box center [436, 364] width 426 height 22
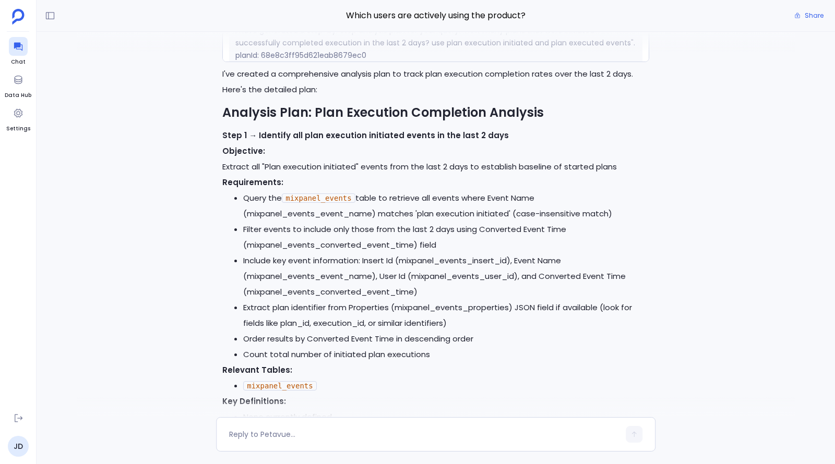
scroll to position [-723, 0]
drag, startPoint x: 320, startPoint y: 246, endPoint x: 411, endPoint y: 245, distance: 90.2
click at [411, 245] on li "Filter events to include only those from the last 2 days using Converted Event …" at bounding box center [446, 236] width 406 height 31
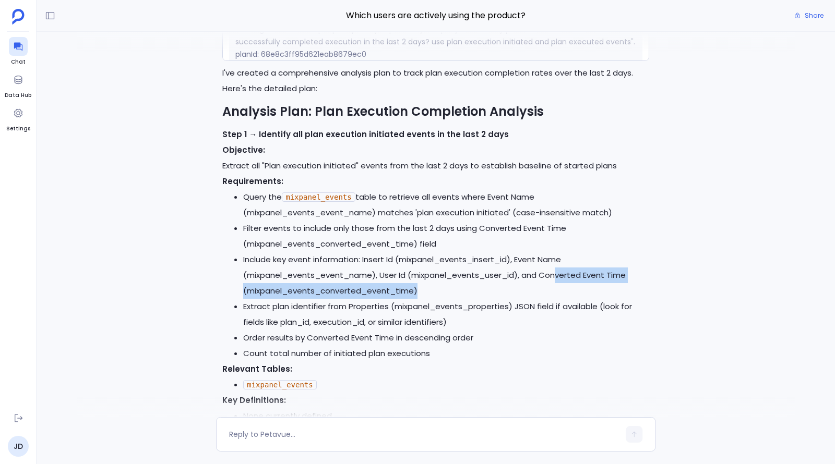
drag, startPoint x: 557, startPoint y: 273, endPoint x: 594, endPoint y: 286, distance: 39.1
click at [594, 286] on li "Include key event information: Insert Id (mixpanel_events_insert_id), Event Nam…" at bounding box center [446, 275] width 406 height 47
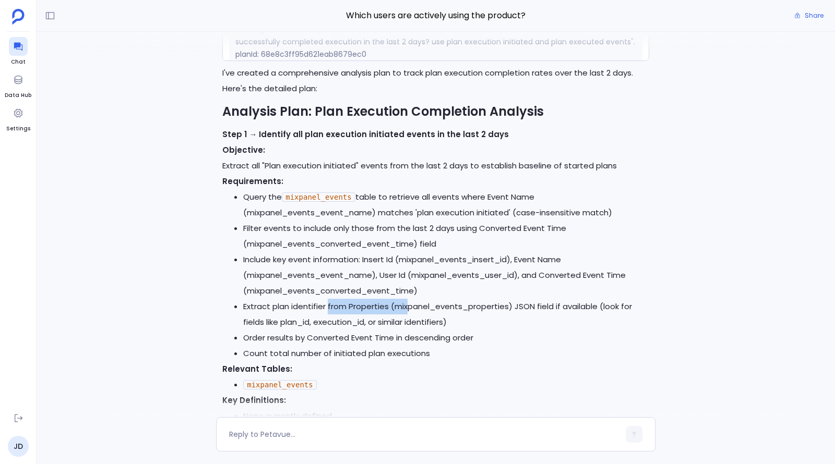
drag, startPoint x: 327, startPoint y: 305, endPoint x: 407, endPoint y: 305, distance: 80.3
click at [407, 305] on li "Extract plan identifier from Properties (mixpanel_events_properties) JSON field…" at bounding box center [446, 314] width 406 height 31
drag, startPoint x: 400, startPoint y: 305, endPoint x: 537, endPoint y: 305, distance: 137.7
click at [537, 305] on li "Extract plan identifier from Properties (mixpanel_events_properties) JSON field…" at bounding box center [446, 314] width 406 height 31
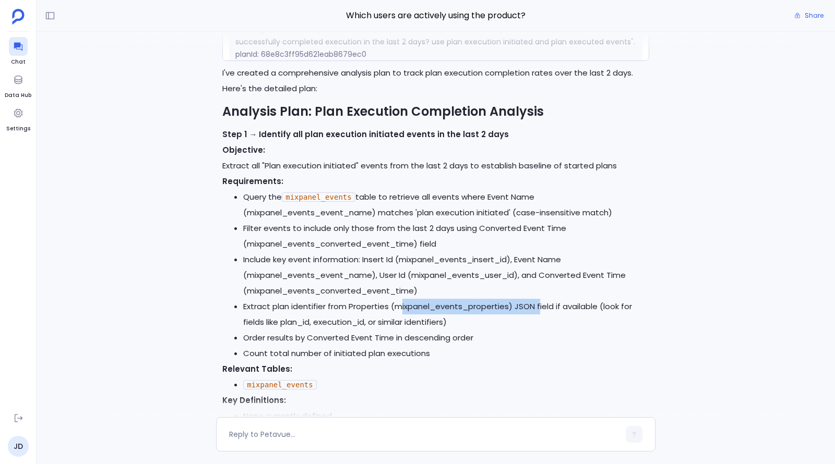
click at [537, 305] on li "Extract plan identifier from Properties (mixpanel_events_properties) JSON field…" at bounding box center [446, 314] width 406 height 31
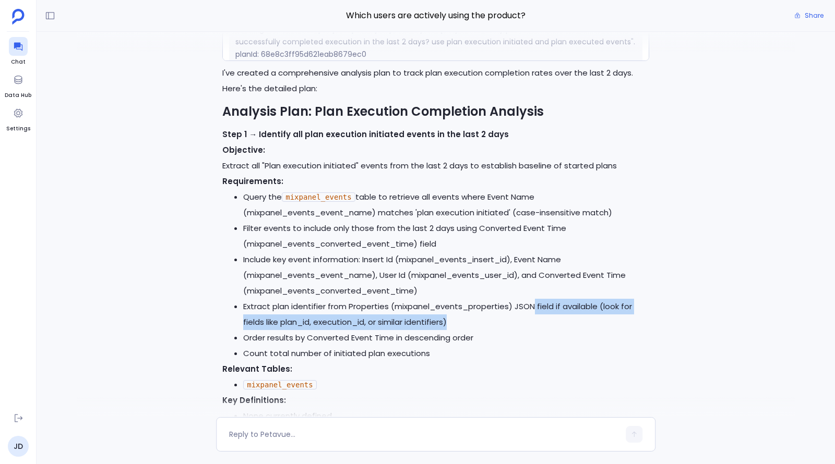
drag, startPoint x: 533, startPoint y: 308, endPoint x: 509, endPoint y: 316, distance: 25.2
click at [509, 316] on li "Extract plan identifier from Properties (mixpanel_events_properties) JSON field…" at bounding box center [446, 314] width 406 height 31
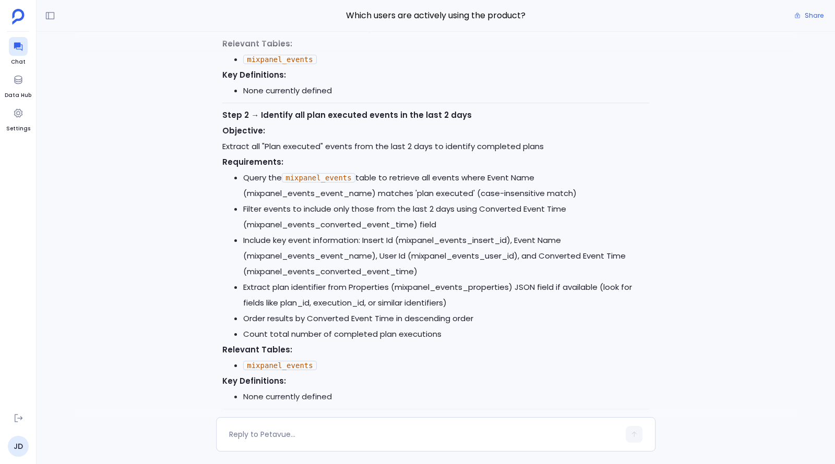
scroll to position [-390, 0]
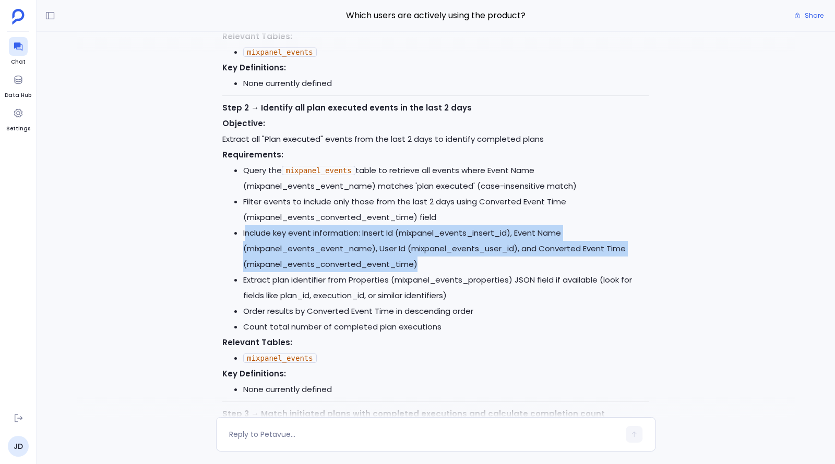
drag, startPoint x: 244, startPoint y: 233, endPoint x: 532, endPoint y: 260, distance: 289.3
click at [532, 260] on li "Include key event information: Insert Id (mixpanel_events_insert_id), Event Nam…" at bounding box center [446, 248] width 406 height 47
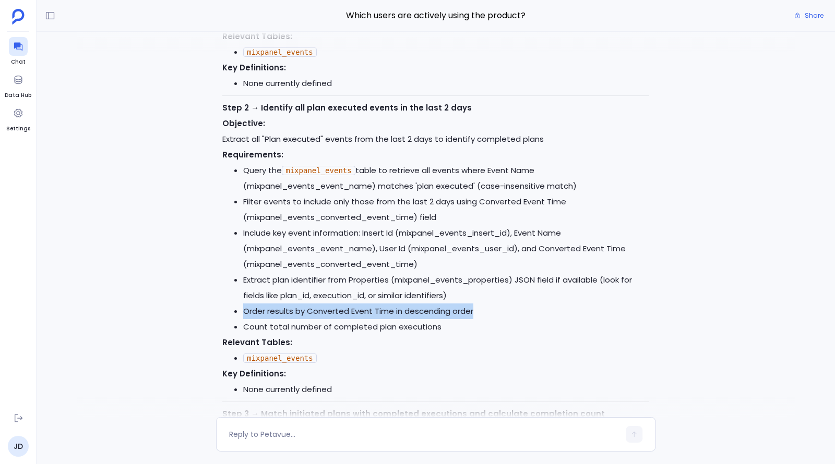
drag, startPoint x: 245, startPoint y: 309, endPoint x: 490, endPoint y: 309, distance: 245.7
click at [490, 309] on li "Order results by Converted Event Time in descending order" at bounding box center [446, 312] width 406 height 16
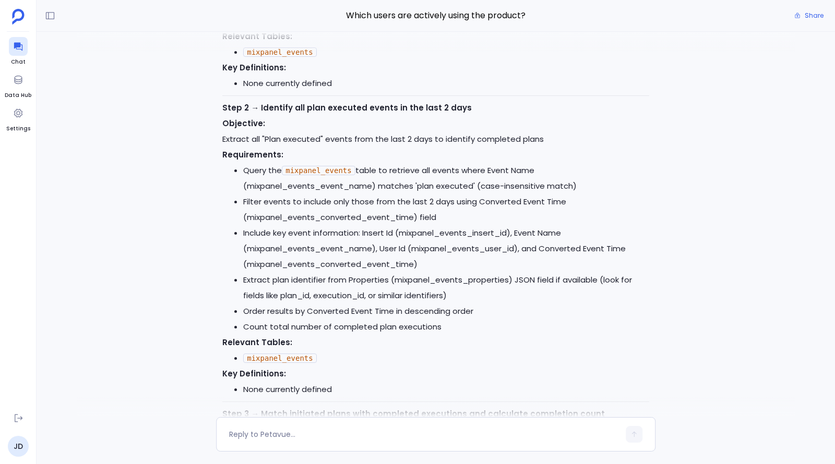
click at [337, 325] on li "Count total number of completed plan executions" at bounding box center [446, 327] width 406 height 16
drag, startPoint x: 320, startPoint y: 325, endPoint x: 443, endPoint y: 325, distance: 123.6
click at [443, 325] on li "Count total number of completed plan executions" at bounding box center [446, 327] width 406 height 16
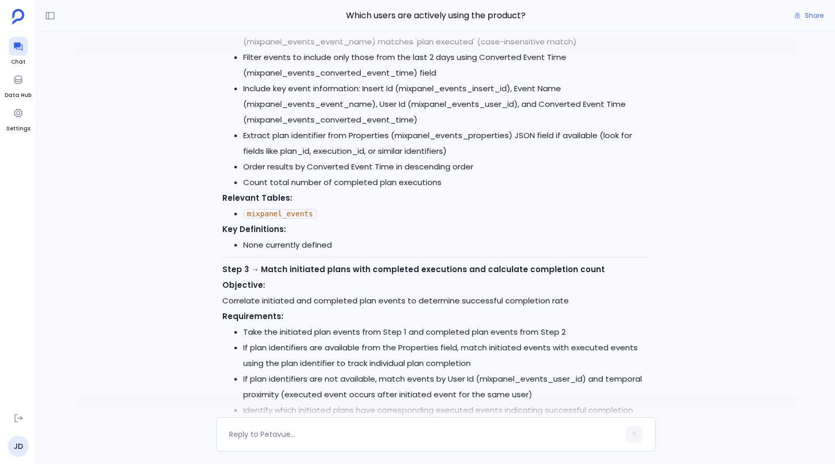
scroll to position [-219, 0]
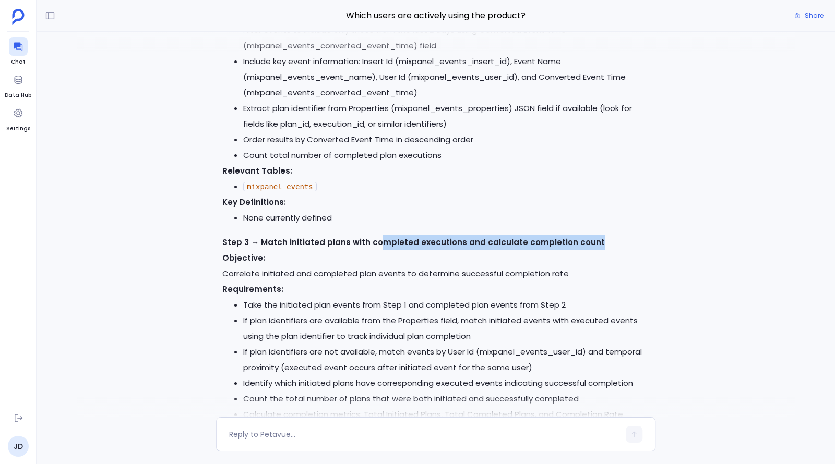
drag, startPoint x: 375, startPoint y: 236, endPoint x: 617, endPoint y: 243, distance: 242.1
click at [617, 243] on p "Step 3 → Match initiated plans with completed executions and calculate completi…" at bounding box center [435, 243] width 427 height 16
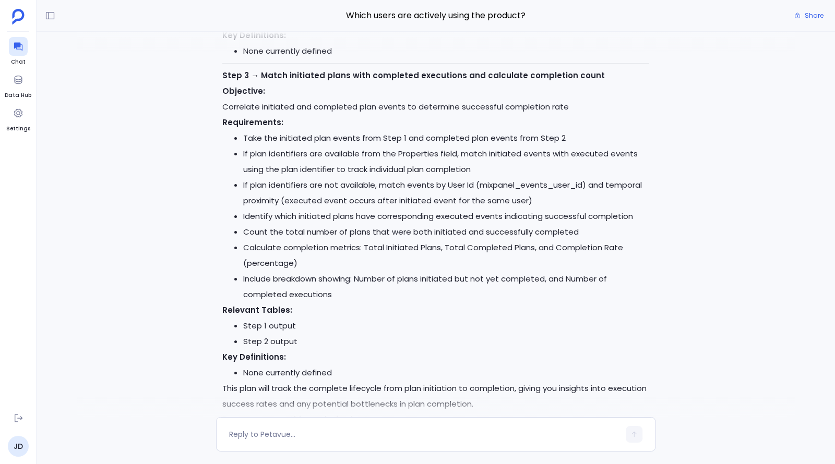
scroll to position [0, 0]
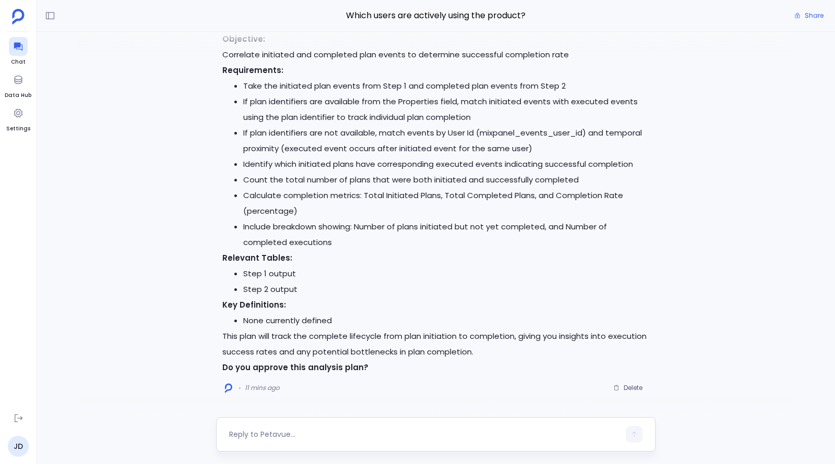
click at [417, 434] on textarea at bounding box center [424, 434] width 390 height 10
type textarea "proceed"
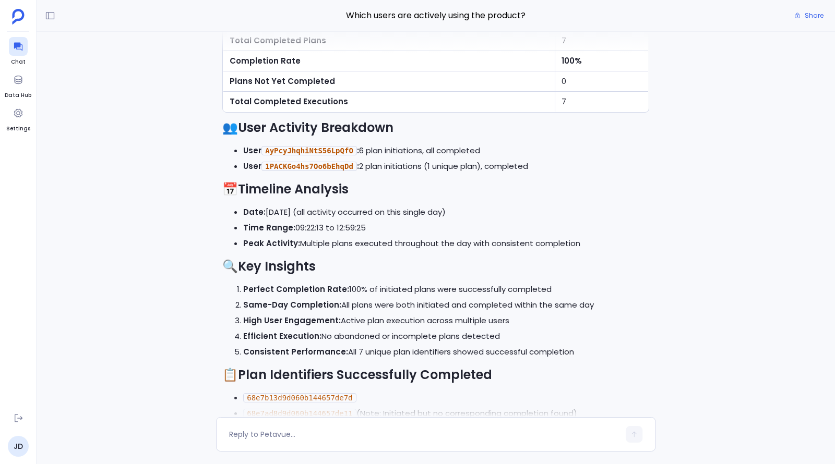
scroll to position [-269, 0]
drag, startPoint x: 432, startPoint y: 151, endPoint x: 487, endPoint y: 151, distance: 54.8
click at [487, 151] on li "User AyPcyJhqhiNtS56LpQfO : 6 plan initiations, all completed" at bounding box center [446, 151] width 406 height 16
drag, startPoint x: 369, startPoint y: 167, endPoint x: 428, endPoint y: 166, distance: 59.5
click at [428, 166] on li "User 1PACKGo4hs7Oo6bEhqDd : 2 plan initiations (1 unique plan), completed" at bounding box center [446, 167] width 406 height 16
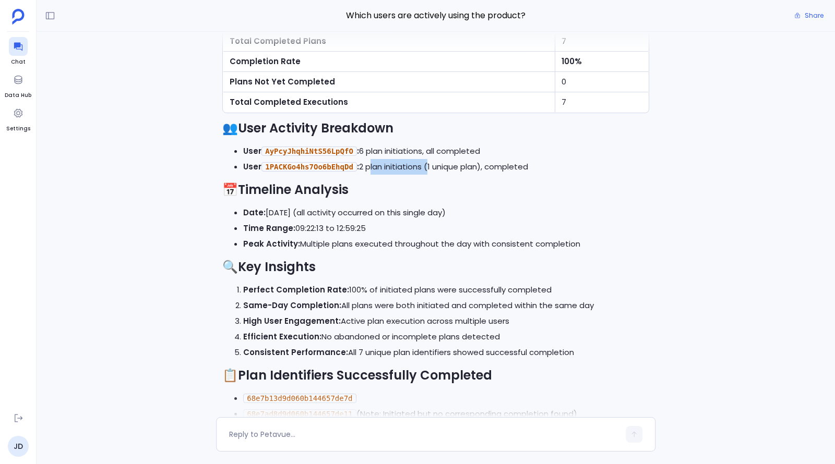
click at [428, 166] on li "User 1PACKGo4hs7Oo6bEhqDd : 2 plan initiations (1 unique plan), completed" at bounding box center [446, 167] width 406 height 16
drag, startPoint x: 428, startPoint y: 166, endPoint x: 488, endPoint y: 167, distance: 60.5
click at [488, 167] on li "User 1PACKGo4hs7Oo6bEhqDd : 2 plan initiations (1 unique plan), completed" at bounding box center [446, 167] width 406 height 16
drag, startPoint x: 302, startPoint y: 243, endPoint x: 452, endPoint y: 241, distance: 149.7
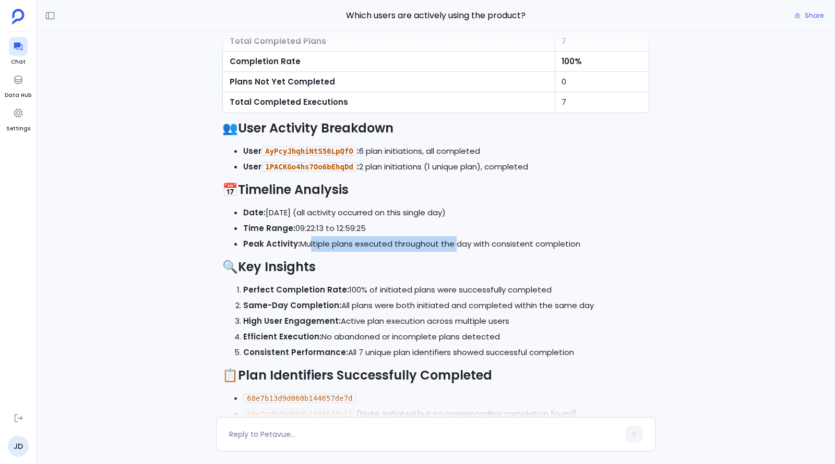
click at [452, 241] on li "Peak Activity: Multiple plans executed throughout the day with consistent compl…" at bounding box center [446, 244] width 406 height 16
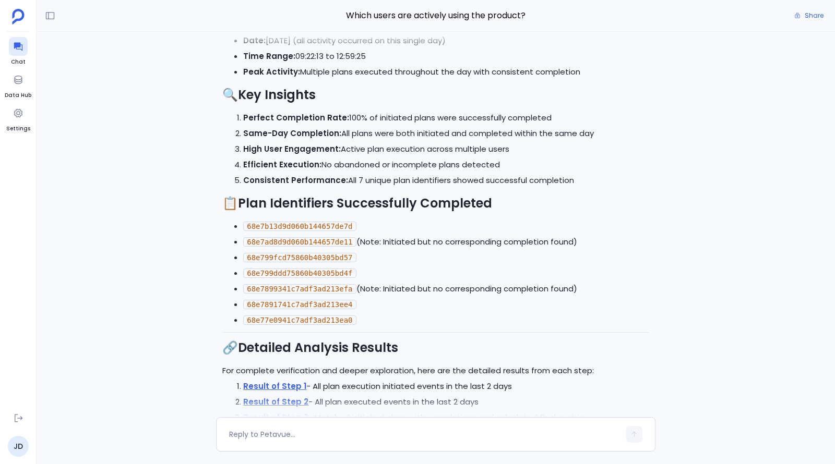
scroll to position [-91, 0]
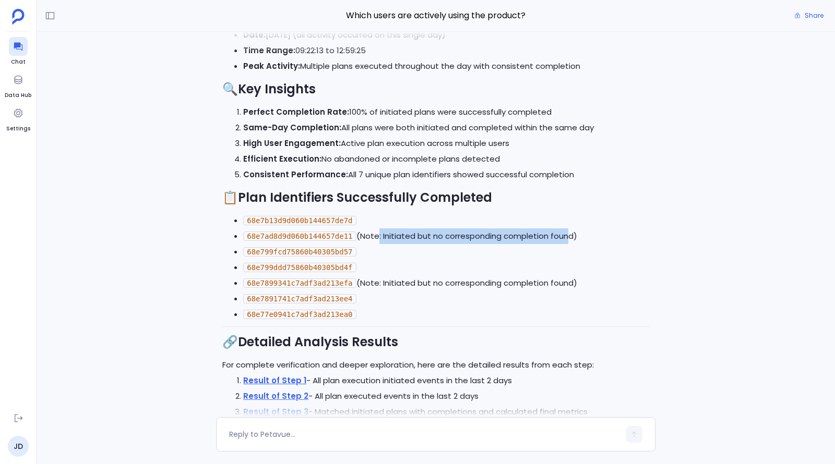
drag, startPoint x: 375, startPoint y: 236, endPoint x: 565, endPoint y: 239, distance: 190.4
click at [565, 239] on li "68e7ad8d9d060b144657de11 (Note: Initiated but no corresponding completion found)" at bounding box center [446, 236] width 406 height 16
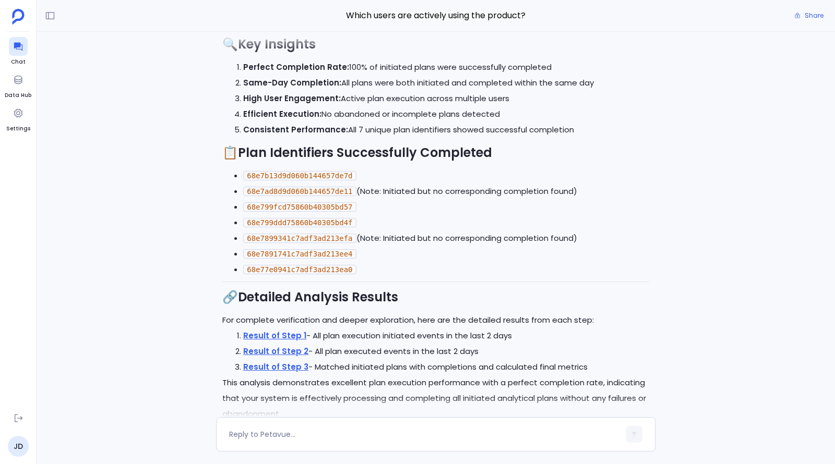
scroll to position [0, 0]
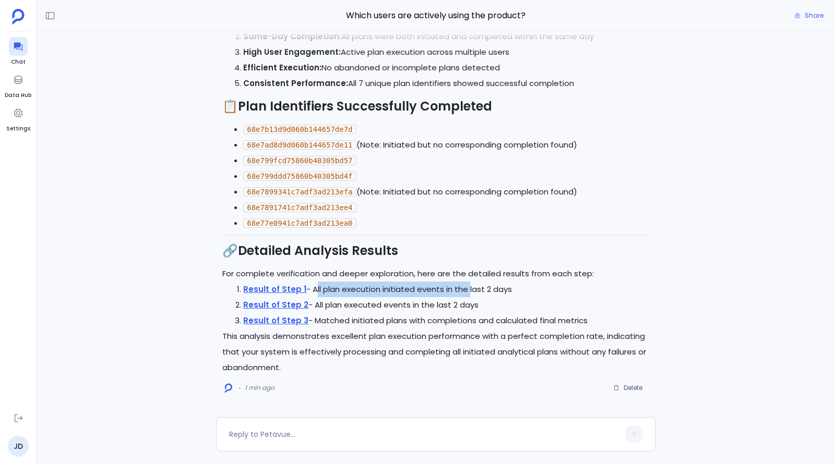
drag, startPoint x: 310, startPoint y: 290, endPoint x: 464, endPoint y: 290, distance: 153.9
click at [464, 290] on li "Result of Step 1 - All plan execution initiated events in the last 2 days" at bounding box center [446, 290] width 406 height 16
drag, startPoint x: 383, startPoint y: 288, endPoint x: 522, endPoint y: 283, distance: 139.4
click at [522, 283] on li "Result of Step 1 - All plan execution initiated events in the last 2 days" at bounding box center [446, 290] width 406 height 16
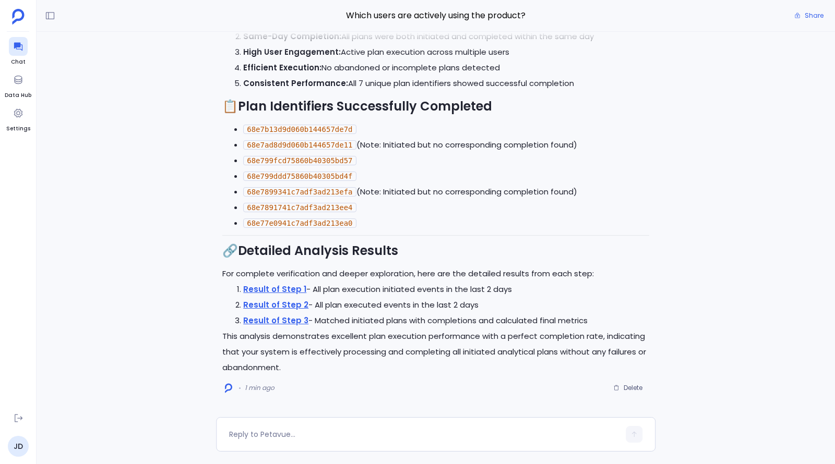
click at [522, 283] on li "Result of Step 1 - All plan execution initiated events in the last 2 days" at bounding box center [446, 290] width 406 height 16
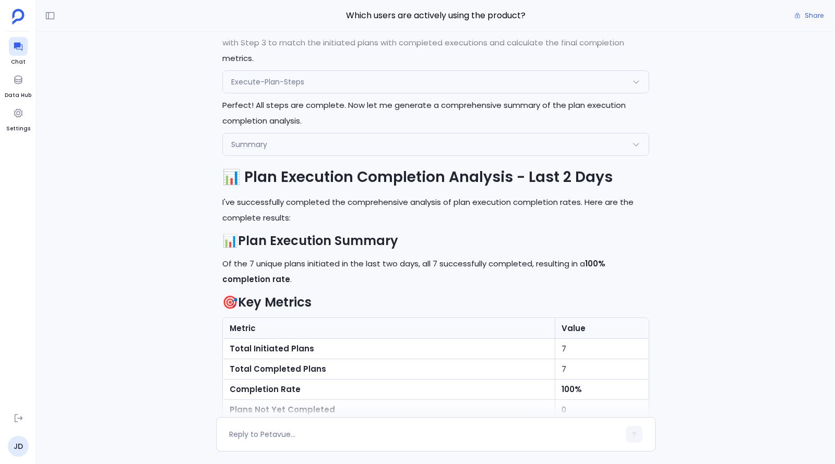
scroll to position [-531, 0]
click at [413, 153] on div "Summary" at bounding box center [436, 145] width 426 height 22
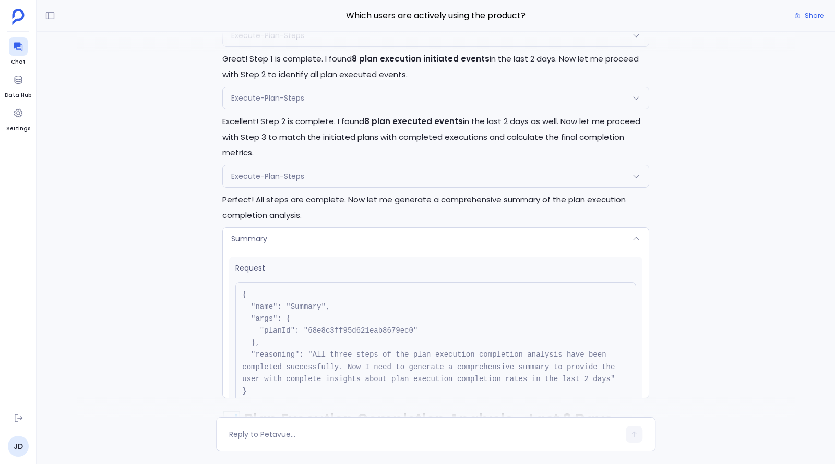
scroll to position [-839, 0]
click at [428, 182] on div "Execute-Plan-Steps" at bounding box center [436, 176] width 426 height 22
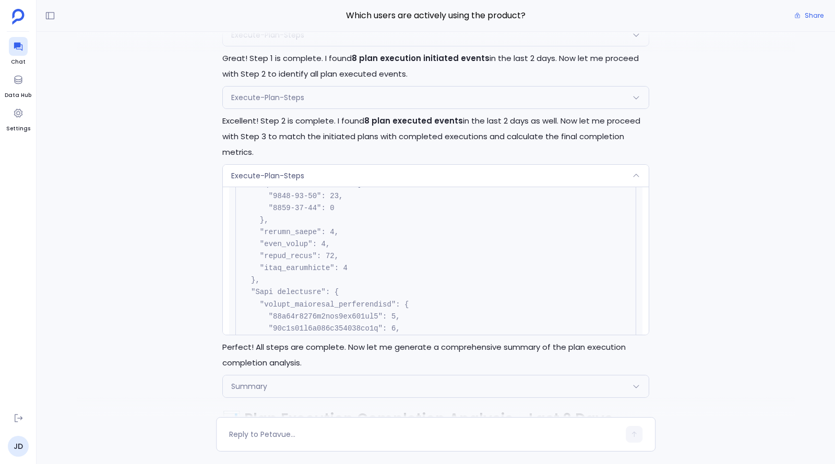
scroll to position [1597, 0]
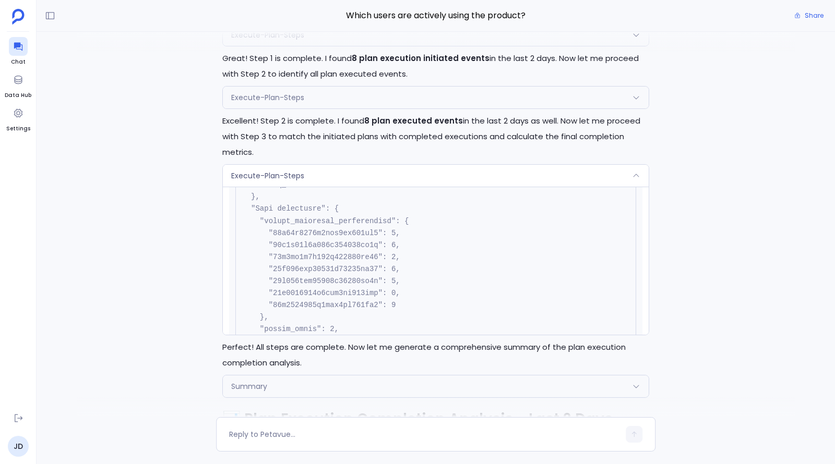
click at [470, 176] on div "Execute-Plan-Steps" at bounding box center [436, 176] width 426 height 22
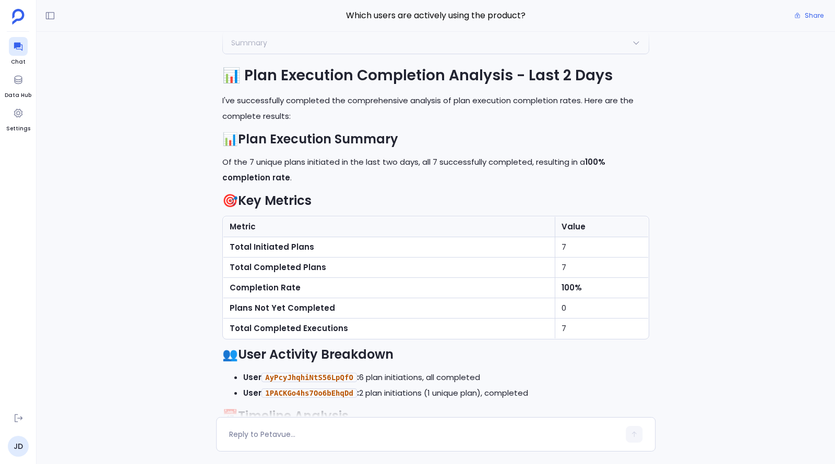
scroll to position [-503, 0]
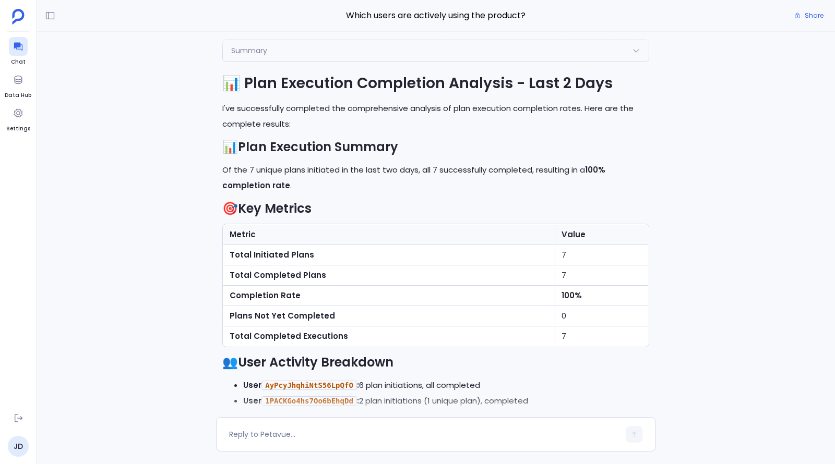
drag, startPoint x: 225, startPoint y: 170, endPoint x: 309, endPoint y: 186, distance: 85.0
click at [309, 186] on p "Of the 7 unique plans initiated in the last two days, all 7 successfully comple…" at bounding box center [435, 177] width 427 height 31
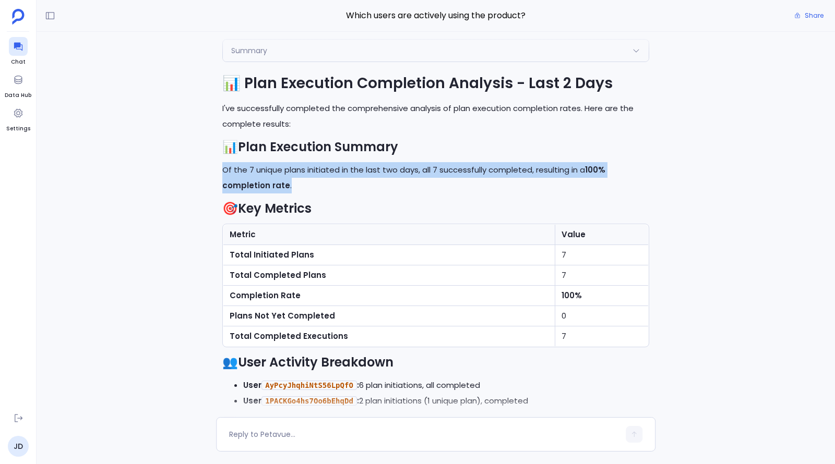
drag, startPoint x: 304, startPoint y: 186, endPoint x: 193, endPoint y: 174, distance: 111.3
click at [193, 174] on div "Perfect! I'll execute the analysis plan to track plan execution completion rate…" at bounding box center [436, 224] width 798 height 385
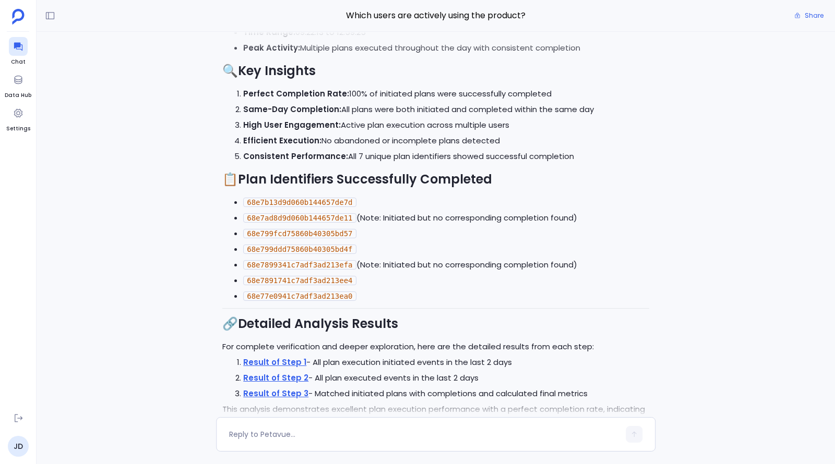
scroll to position [-90, 0]
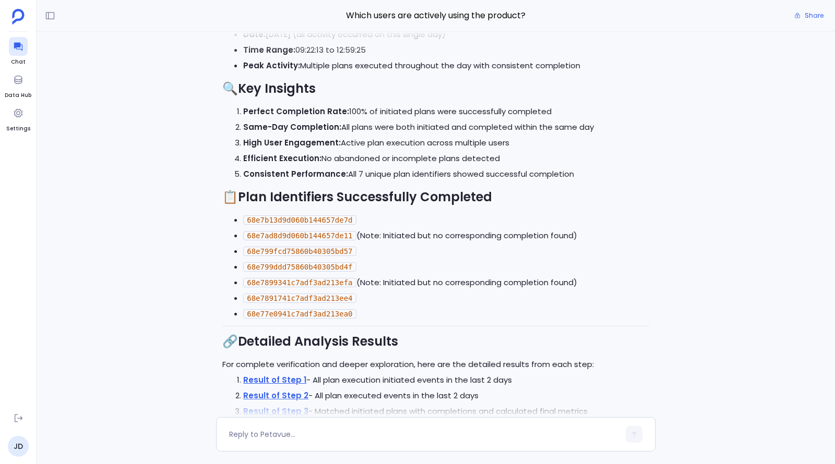
drag, startPoint x: 381, startPoint y: 156, endPoint x: 512, endPoint y: 156, distance: 130.9
click at [512, 156] on li "Efficient Execution: No abandoned or incomplete plans detected" at bounding box center [446, 159] width 406 height 16
drag, startPoint x: 243, startPoint y: 157, endPoint x: 502, endPoint y: 156, distance: 259.8
click at [502, 156] on li "Efficient Execution: No abandoned or incomplete plans detected" at bounding box center [446, 159] width 406 height 16
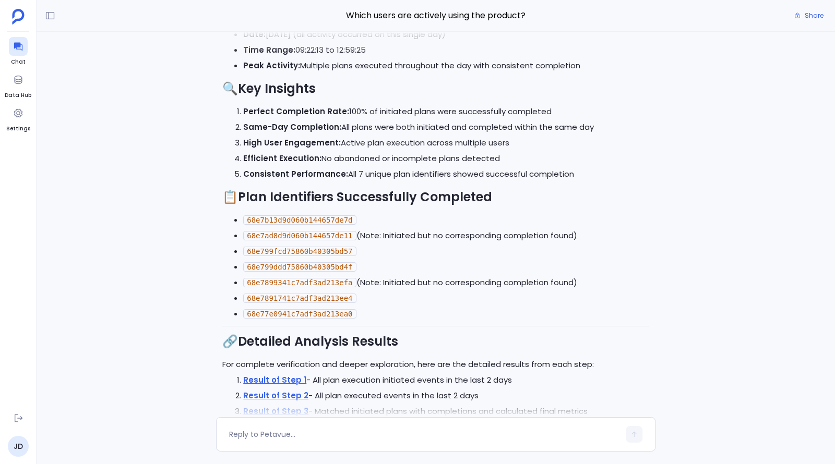
copy li "Efficient Execution: No abandoned or incomplete plans detected"
click at [426, 436] on textarea at bounding box center [424, 434] width 390 height 10
drag, startPoint x: 246, startPoint y: 234, endPoint x: 585, endPoint y: 237, distance: 339.6
click at [585, 237] on li "68e7ad8d9d060b144657de11 (Note: Initiated but no corresponding completion found)" at bounding box center [446, 236] width 406 height 16
copy li "68e7ad8d9d060b144657de11 (Note: Initiated but no corresponding completion found)"
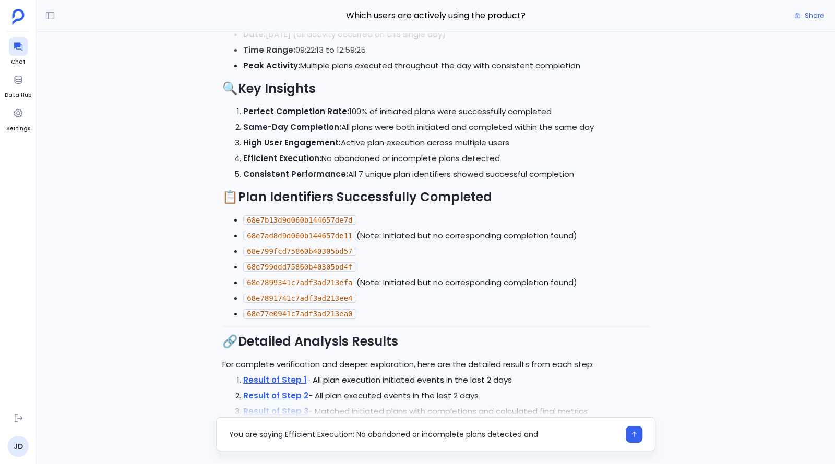
click at [569, 432] on textarea "You are saying Efficient Execution: No abandoned or incomplete plans detected a…" at bounding box center [424, 434] width 390 height 10
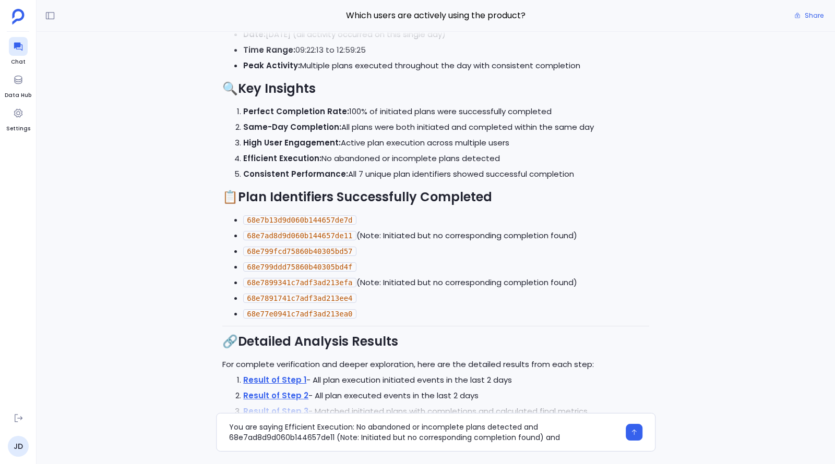
click at [406, 284] on li "68e7899341c7adf3ad213efa (Note: Initiated but no corresponding completion found)" at bounding box center [446, 283] width 406 height 16
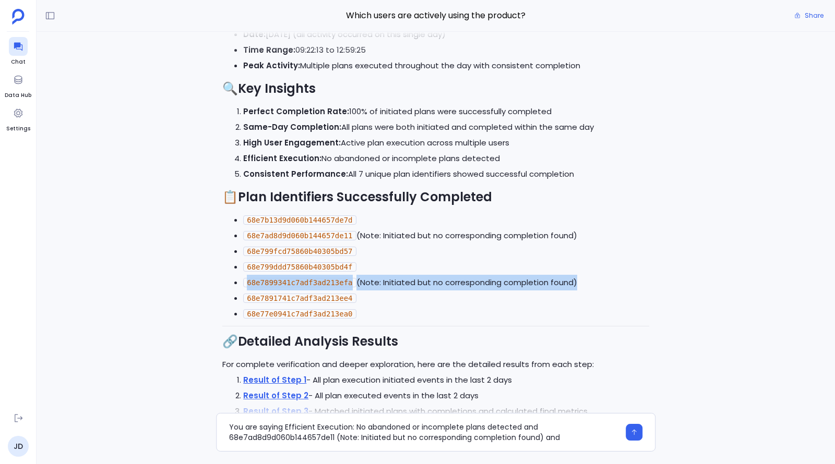
click at [406, 284] on li "68e7899341c7adf3ad213efa (Note: Initiated but no corresponding completion found)" at bounding box center [446, 283] width 406 height 16
copy ul "68e7899341c7adf3ad213efa (Note: Initiated but no corresponding completion found)"
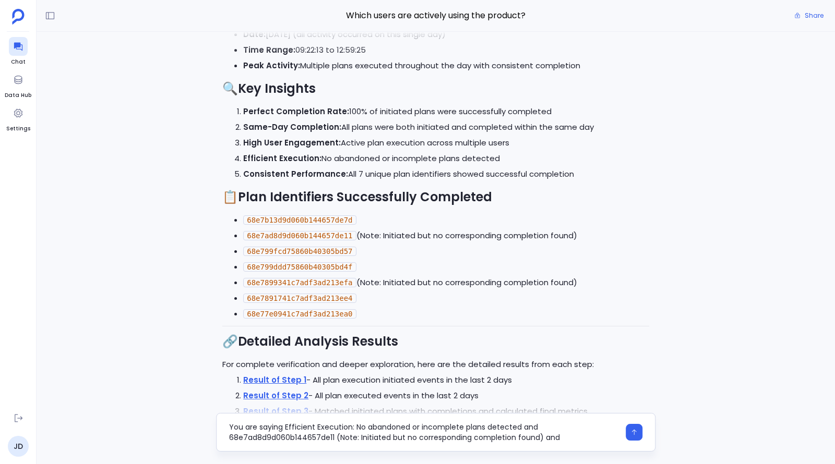
click at [581, 433] on textarea "You are saying Efficient Execution: No abandoned or incomplete plans detected a…" at bounding box center [424, 432] width 390 height 21
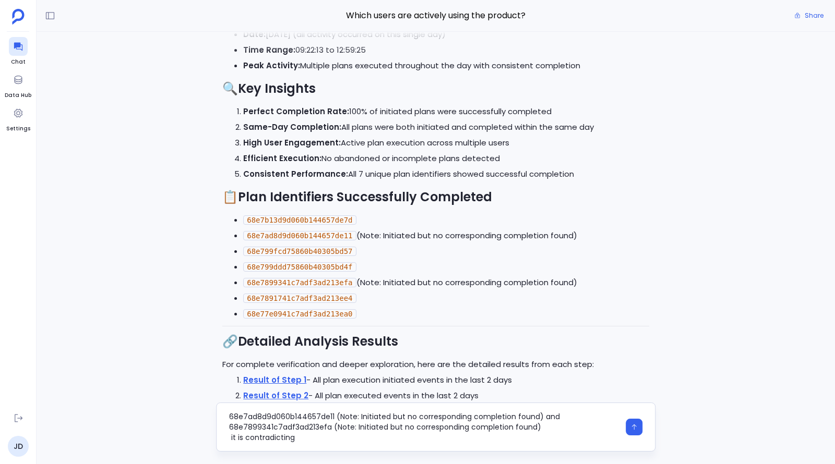
type textarea "You are saying Efficient Execution: No abandoned or incomplete plans detected a…"
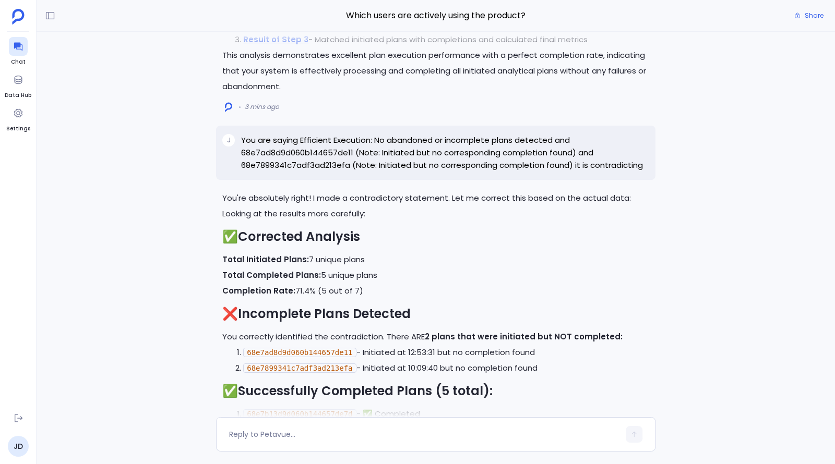
scroll to position [-226, 0]
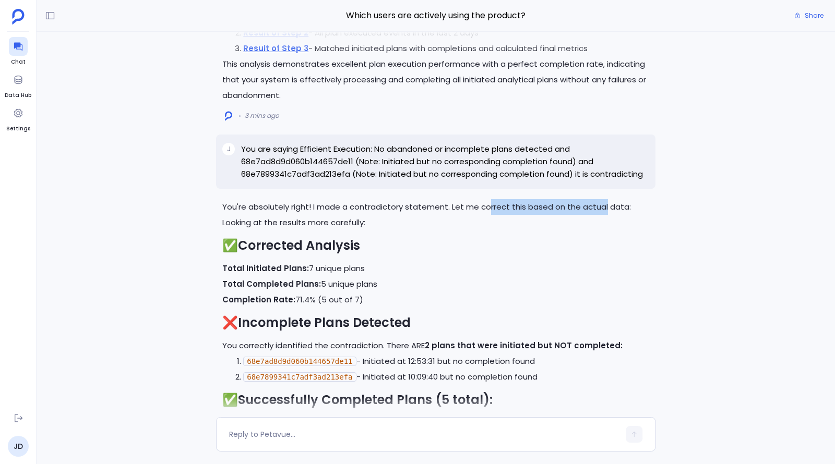
drag, startPoint x: 485, startPoint y: 206, endPoint x: 604, endPoint y: 206, distance: 118.4
click at [604, 206] on p "You're absolutely right! I made a contradictory statement. Let me correct this …" at bounding box center [435, 207] width 427 height 16
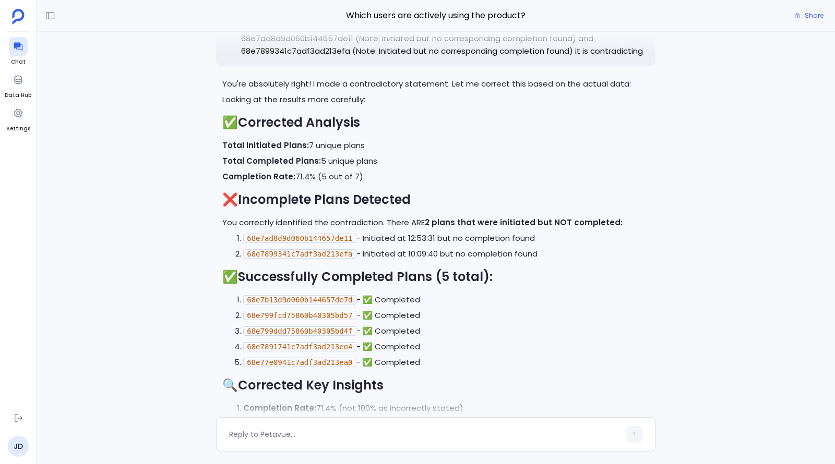
scroll to position [-102, 0]
drag, startPoint x: 383, startPoint y: 224, endPoint x: 579, endPoint y: 224, distance: 195.6
click at [579, 224] on p "You correctly identified the contradiction. There ARE 2 plans that were initiat…" at bounding box center [435, 222] width 427 height 16
click at [579, 224] on strong "2 plans that were initiated but NOT completed:" at bounding box center [524, 221] width 198 height 11
drag, startPoint x: 532, startPoint y: 224, endPoint x: 612, endPoint y: 224, distance: 80.3
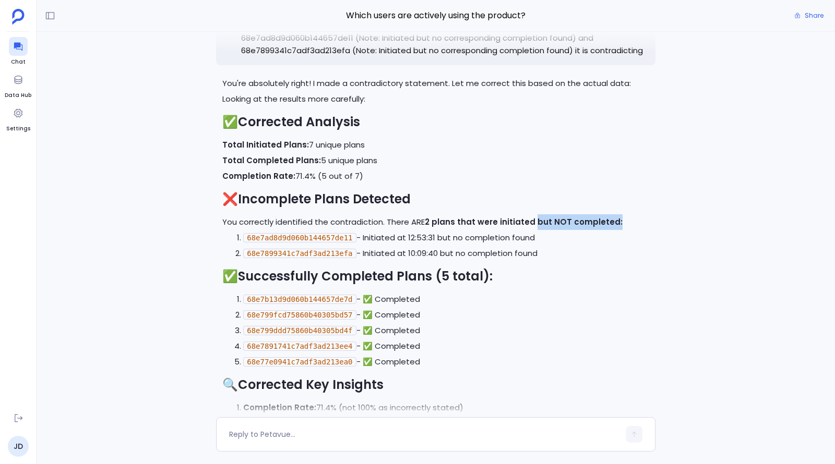
click at [612, 224] on p "You correctly identified the contradiction. There ARE 2 plans that were initiat…" at bounding box center [435, 222] width 427 height 16
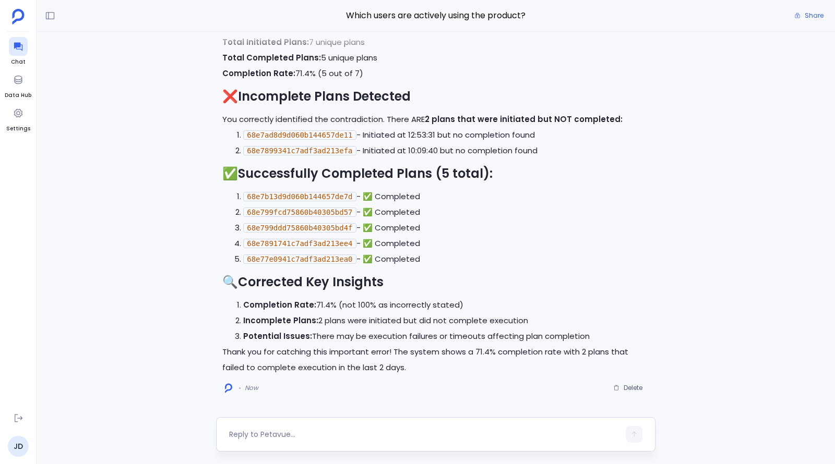
click at [387, 440] on div at bounding box center [424, 434] width 390 height 17
click at [386, 437] on textarea at bounding box center [424, 434] width 390 height 10
type textarea "The incomplete plans, what do you mean by that?"
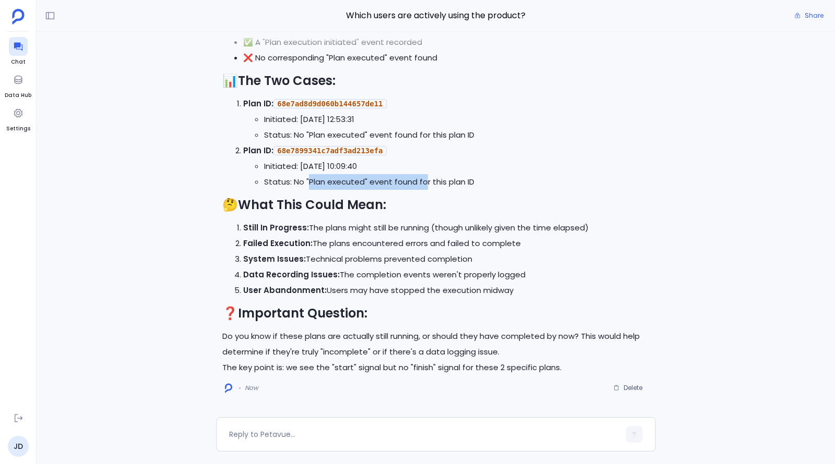
drag, startPoint x: 309, startPoint y: 183, endPoint x: 421, endPoint y: 183, distance: 112.7
click at [421, 183] on li "Status: No "Plan executed" event found for this plan ID" at bounding box center [456, 182] width 385 height 16
click at [393, 432] on textarea at bounding box center [424, 434] width 390 height 10
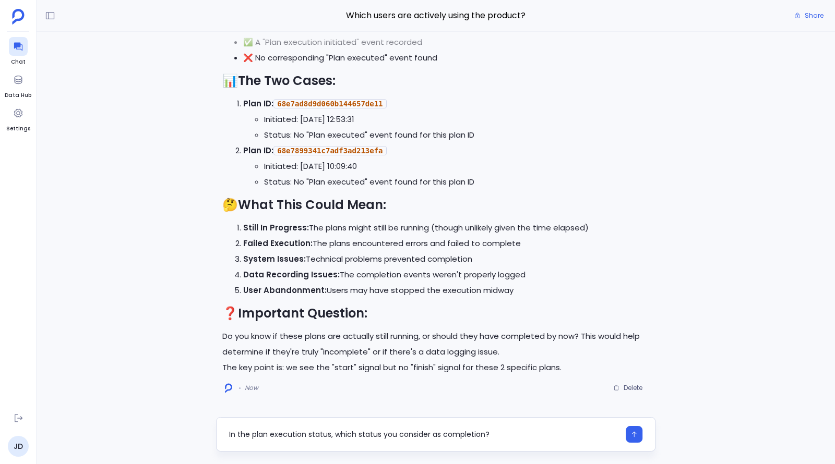
type textarea "In the plan execution status, which status you consider as completion?"
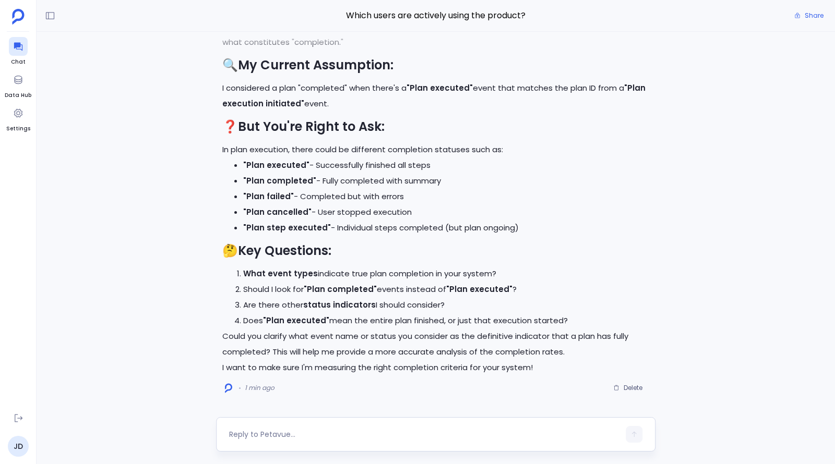
click at [306, 429] on textarea at bounding box center [424, 434] width 390 height 10
type textarea "Can you tell me what are the unique statuses in plan executed status field?"
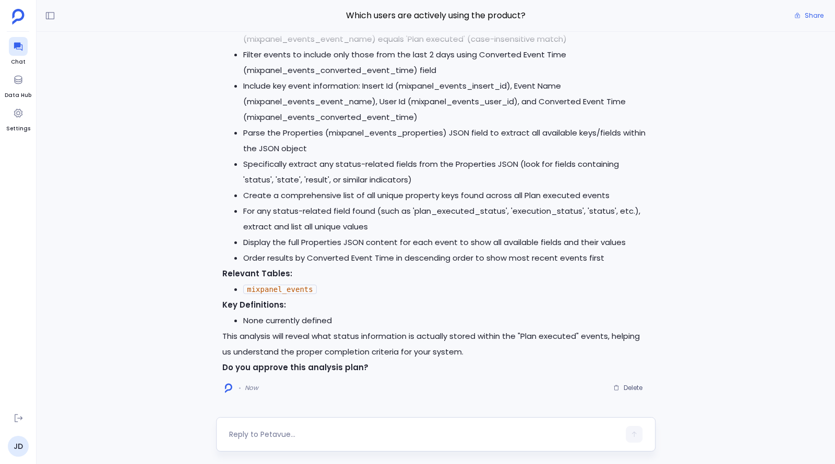
click at [333, 438] on textarea at bounding box center [424, 434] width 390 height 10
type textarea "ok, go ahead"
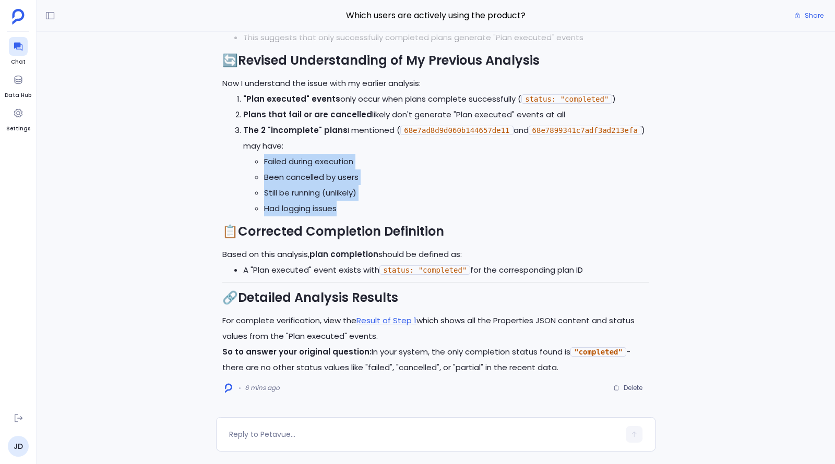
drag, startPoint x: 264, startPoint y: 162, endPoint x: 349, endPoint y: 210, distance: 97.2
click at [349, 210] on ul "Failed during execution Been cancelled by users Still be running (unlikely) Had…" at bounding box center [446, 185] width 406 height 63
click at [349, 210] on li "Had logging issues" at bounding box center [456, 209] width 385 height 16
drag, startPoint x: 349, startPoint y: 210, endPoint x: 266, endPoint y: 158, distance: 98.4
click at [266, 158] on ul "Failed during execution Been cancelled by users Still be running (unlikely) Had…" at bounding box center [446, 185] width 406 height 63
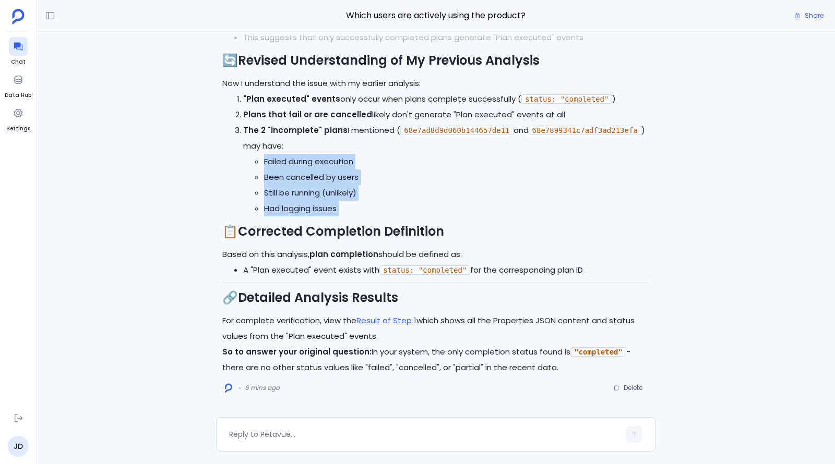
click at [266, 158] on li "Failed during execution" at bounding box center [456, 162] width 385 height 16
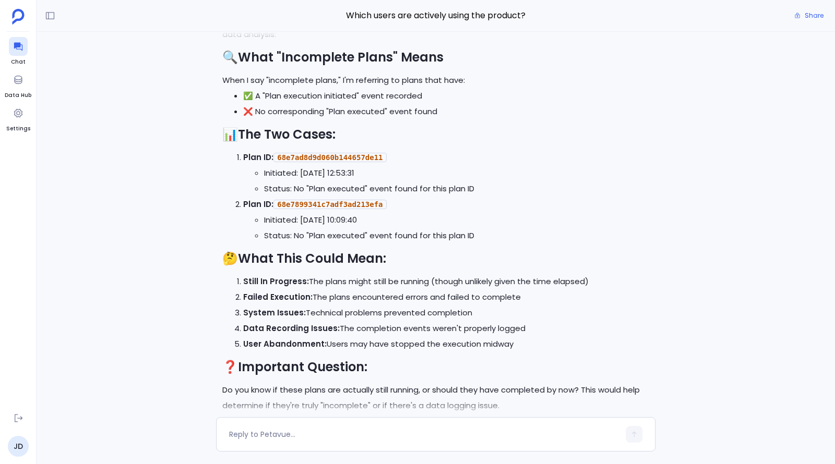
scroll to position [-2000, 0]
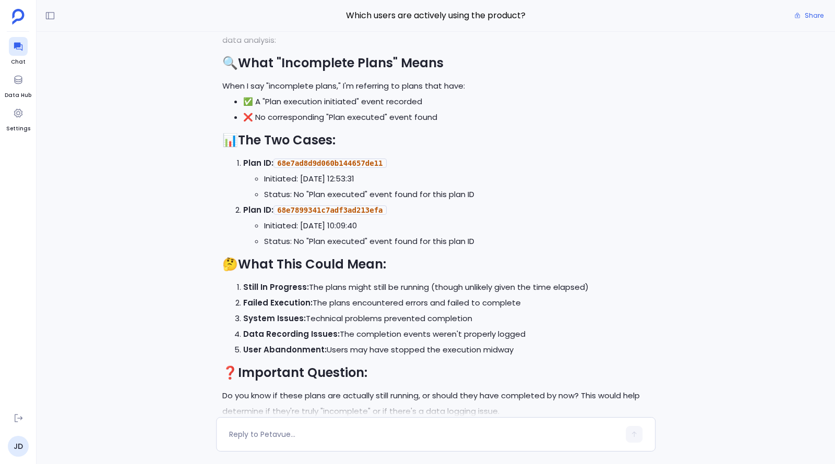
click at [327, 211] on code "68e7899341c7adf3ad213efa" at bounding box center [329, 210] width 113 height 9
copy code "68e7899341c7adf3ad213efa"
click at [348, 430] on textarea at bounding box center [424, 434] width 390 height 10
click at [329, 164] on code "68e7ad8d9d060b144657de11" at bounding box center [329, 163] width 113 height 9
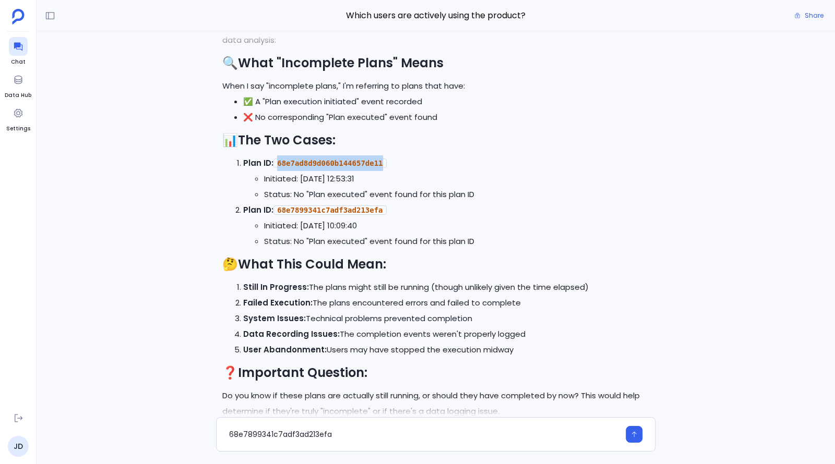
click at [329, 164] on code "68e7ad8d9d060b144657de11" at bounding box center [329, 163] width 113 height 9
copy code "68e7ad8d9d060b144657de11"
click at [363, 436] on textarea "68e7899341c7adf3ad213efa" at bounding box center [424, 434] width 390 height 10
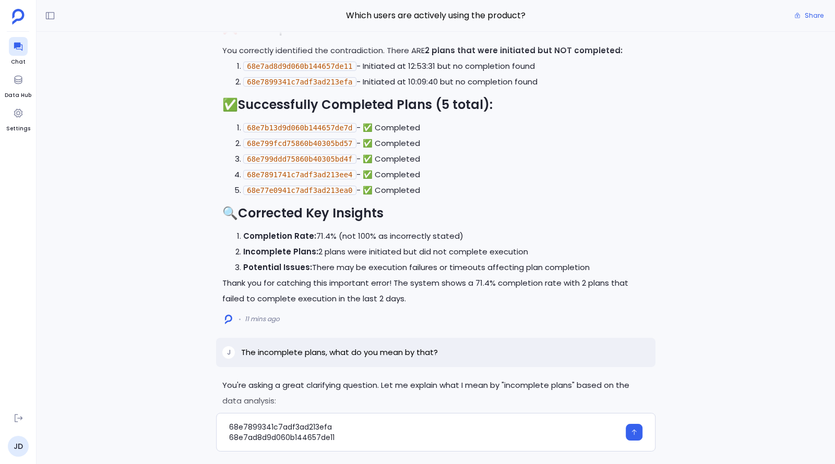
scroll to position [-2371, 0]
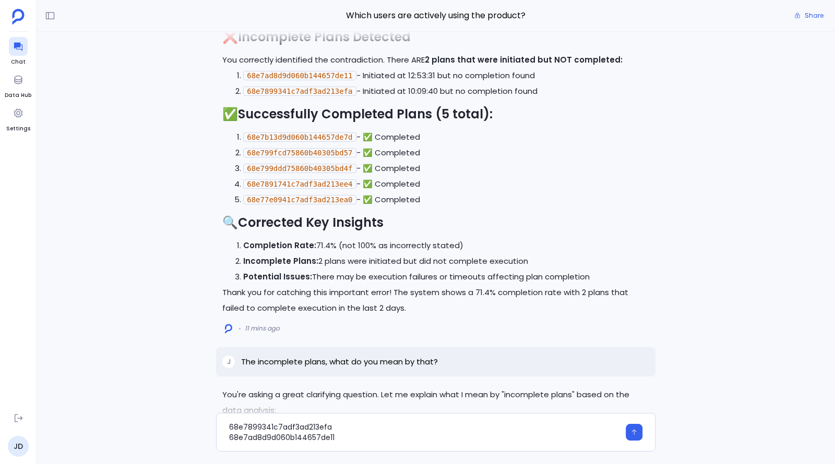
click at [313, 78] on code "68e7ad8d9d060b144657de11" at bounding box center [299, 75] width 113 height 9
copy code "68e7ad8d9d060b144657de11"
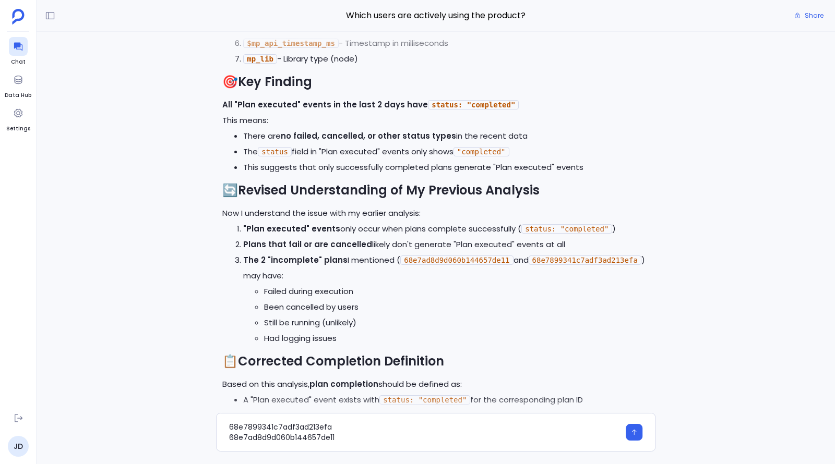
scroll to position [0, 0]
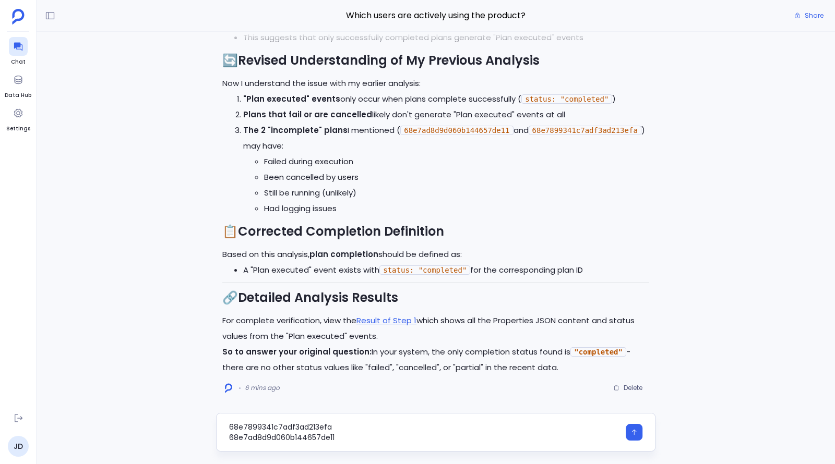
click at [365, 440] on textarea "68e7899341c7adf3ad213efa 68e7ad8d9d060b144657de11" at bounding box center [424, 432] width 390 height 21
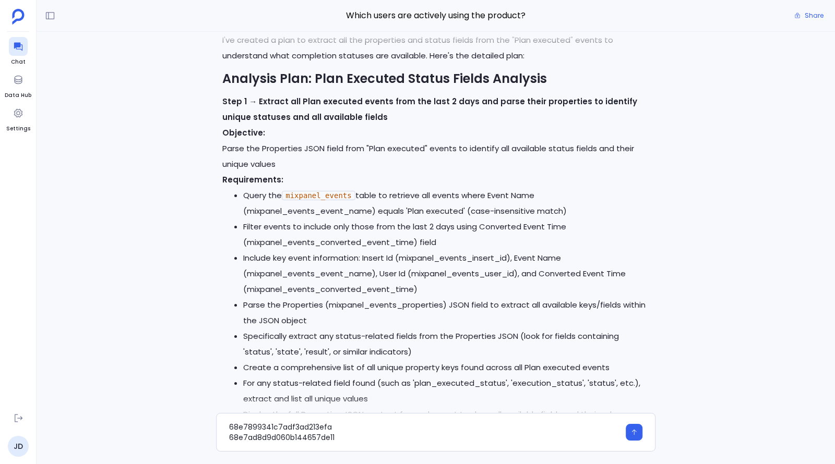
scroll to position [-995, 0]
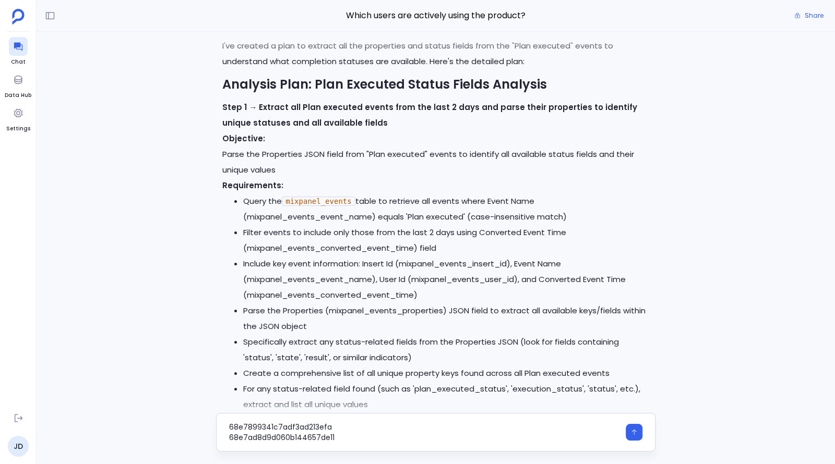
click at [321, 439] on textarea "68e7899341c7adf3ad213efa 68e7ad8d9d060b144657de11" at bounding box center [424, 432] width 390 height 21
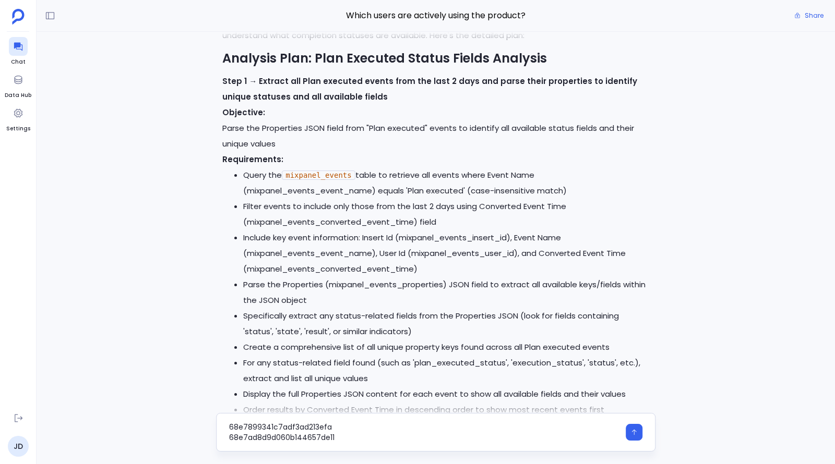
click at [287, 428] on textarea "68e7899341c7adf3ad213efa 68e7ad8d9d060b144657de11" at bounding box center [424, 432] width 390 height 21
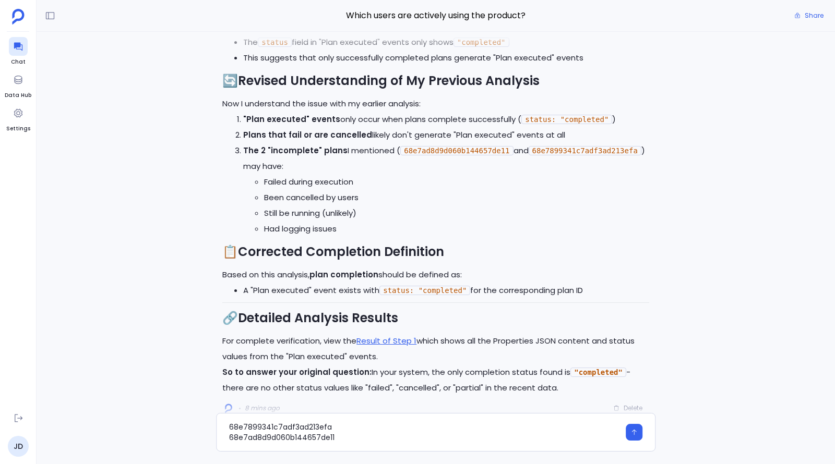
scroll to position [0, 0]
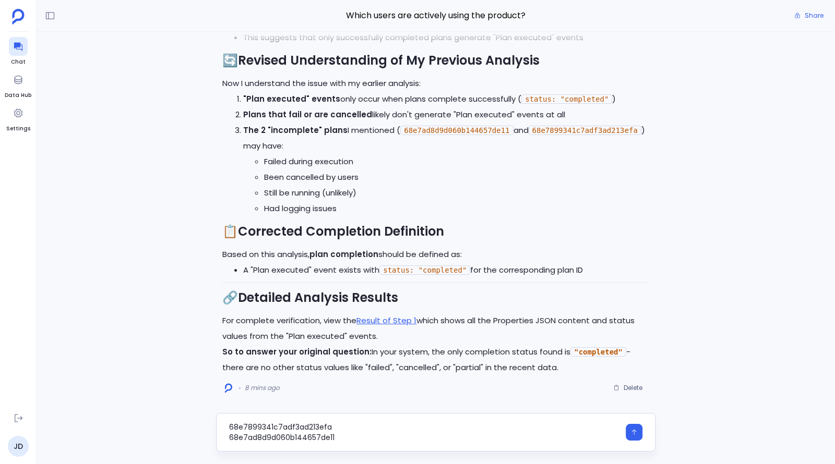
click at [358, 439] on textarea "68e7899341c7adf3ad213efa 68e7ad8d9d060b144657de11" at bounding box center [424, 432] width 390 height 21
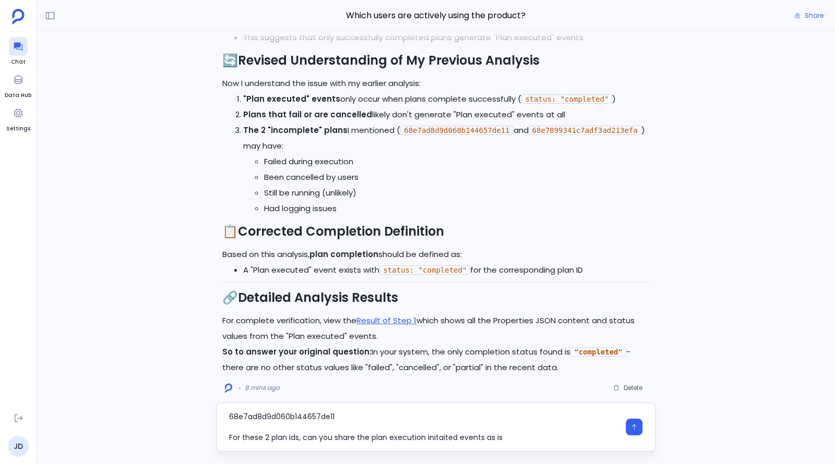
type textarea "68e7899341c7adf3ad213efa 68e7ad8d9d060b144657de11 For these 2 plan ids, can you…"
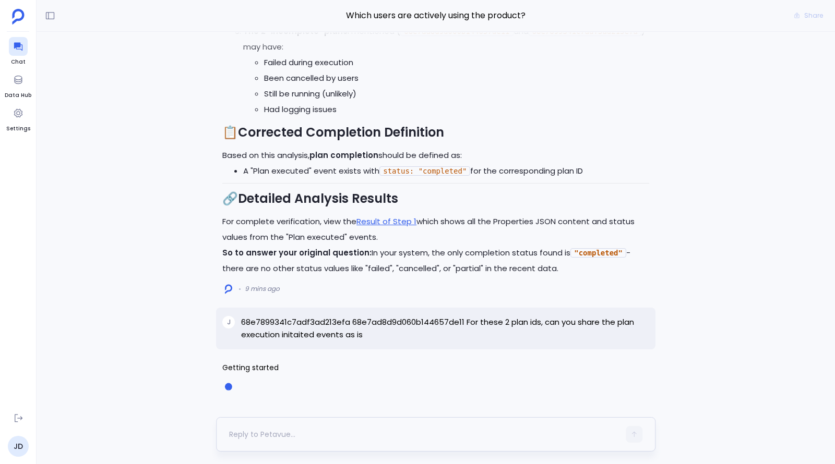
scroll to position [0, 0]
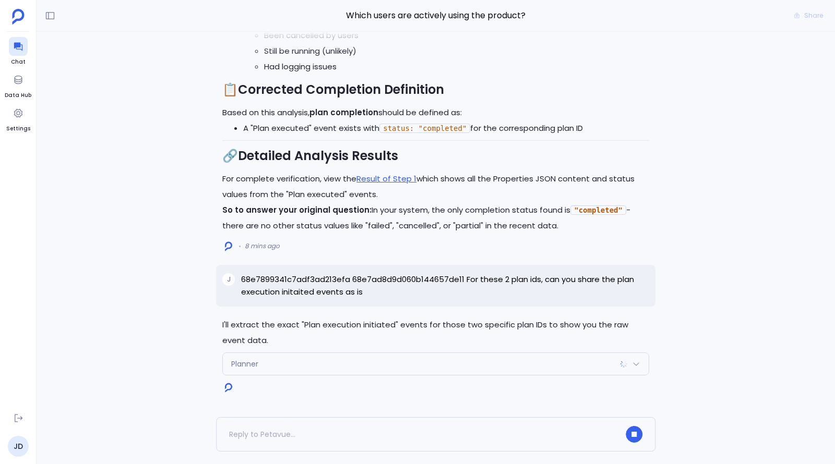
click at [342, 280] on p "68e7899341c7adf3ad213efa 68e7ad8d9d060b144657de11 For these 2 plan ids, can you…" at bounding box center [445, 285] width 408 height 25
copy p "68e7899341c7adf3ad213efa"
click at [364, 281] on p "68e7899341c7adf3ad213efa 68e7ad8d9d060b144657de11 For these 2 plan ids, can you…" at bounding box center [445, 285] width 408 height 25
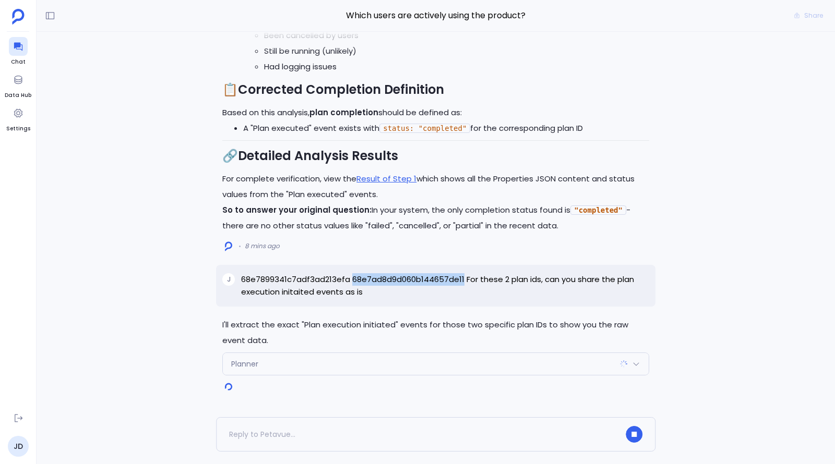
copy p "68e7ad8d9d060b144657de11"
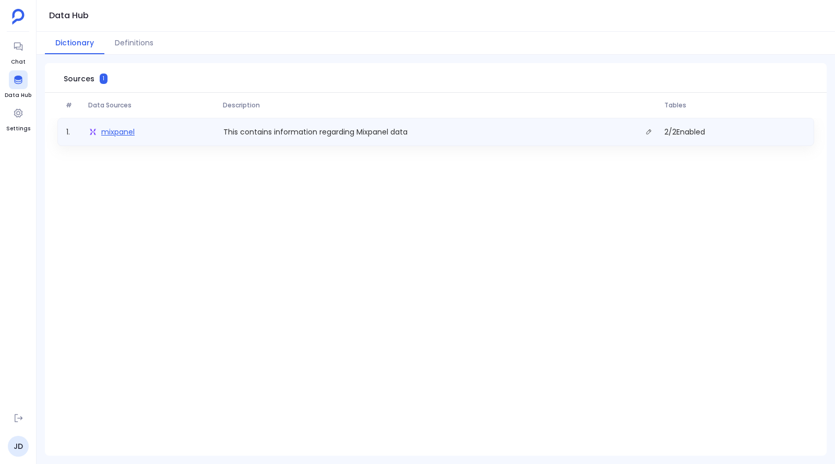
click at [112, 130] on span "mixpanel" at bounding box center [117, 132] width 33 height 10
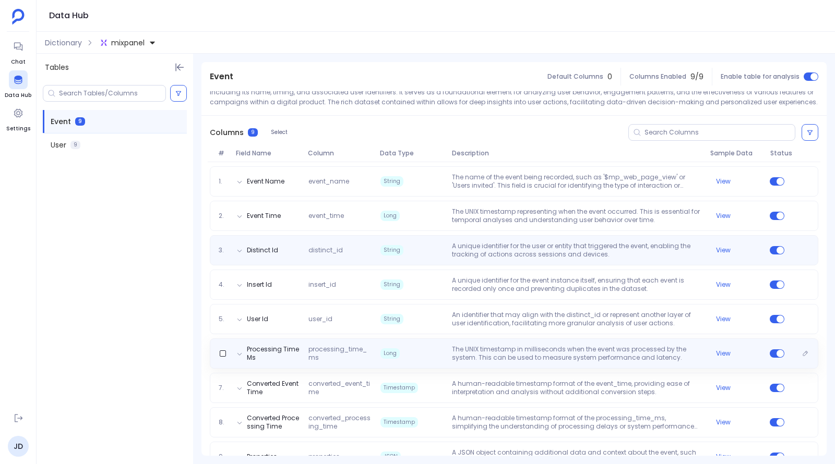
scroll to position [119, 0]
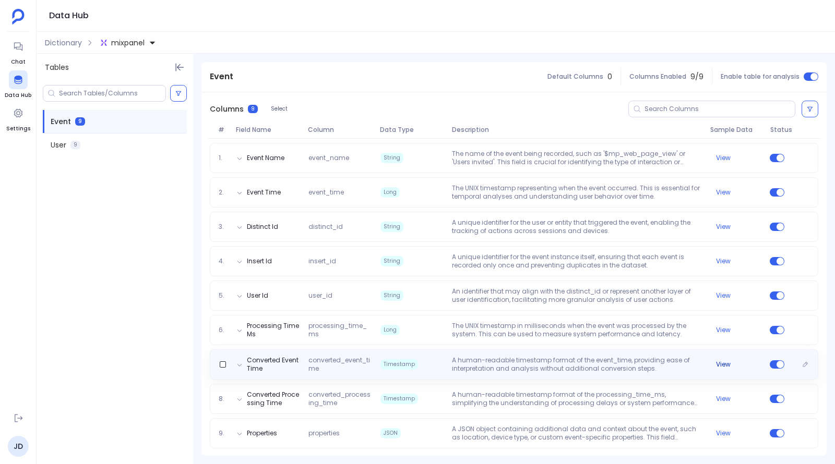
click at [719, 363] on button "View" at bounding box center [723, 364] width 15 height 8
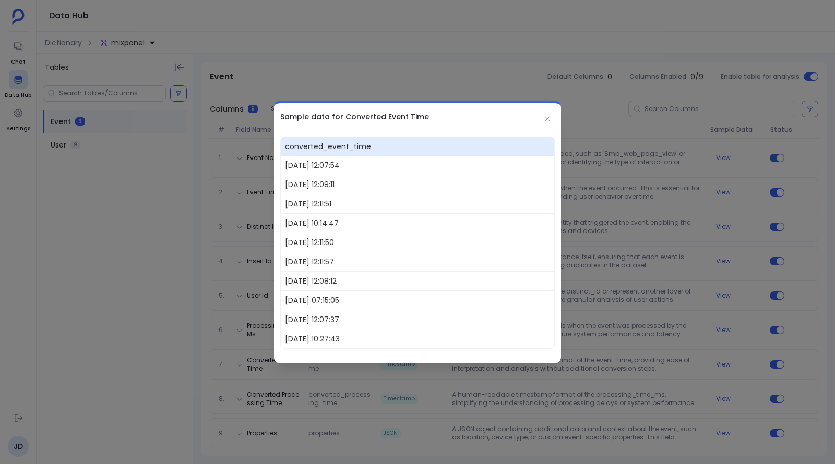
click at [435, 73] on div at bounding box center [417, 232] width 835 height 464
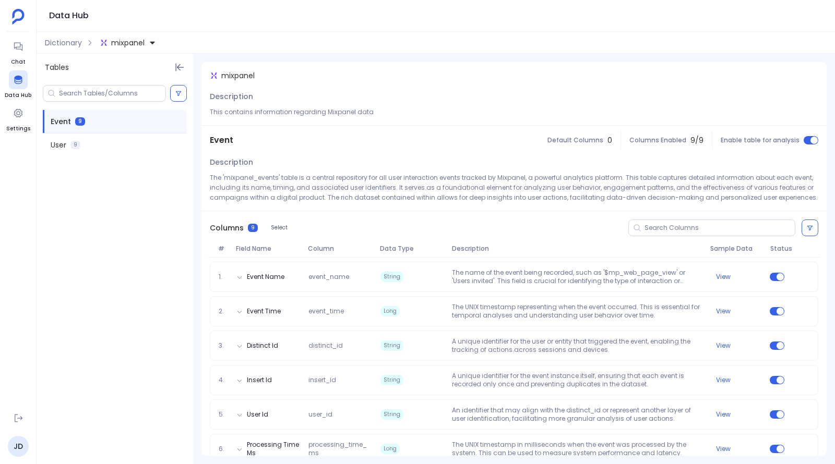
scroll to position [119, 0]
